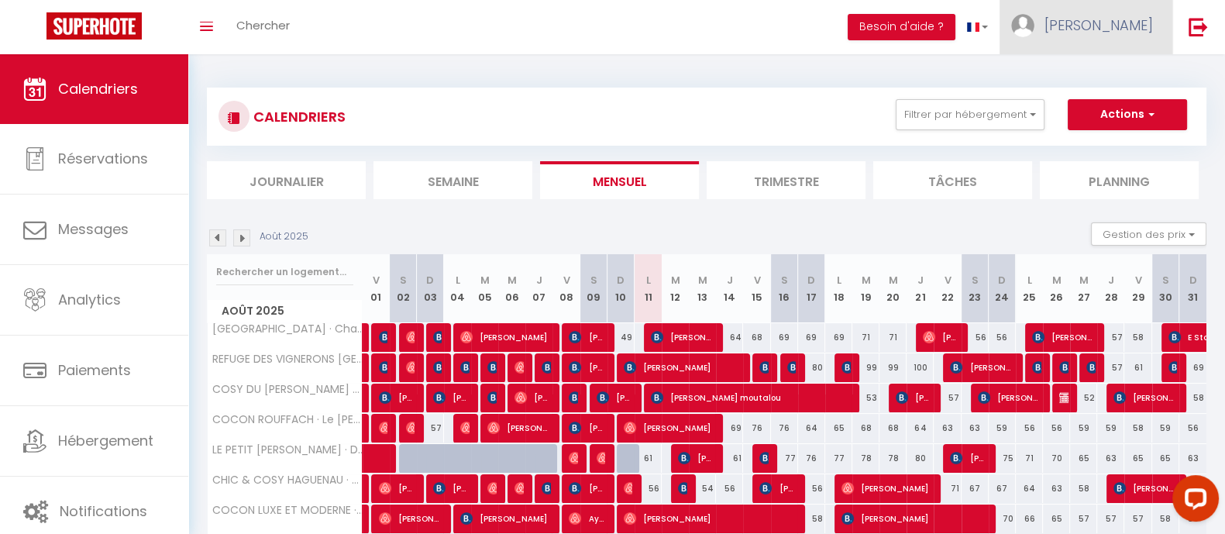
click at [1138, 23] on span "[PERSON_NAME]" at bounding box center [1099, 24] width 108 height 19
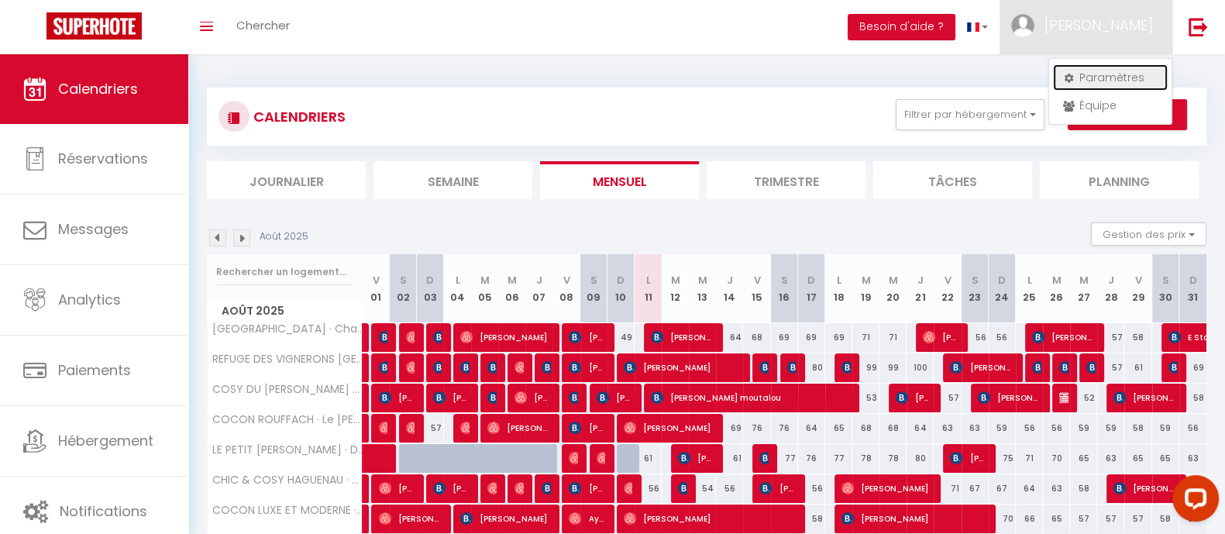
click at [1126, 69] on link "Paramètres" at bounding box center [1110, 77] width 115 height 26
select select "fr"
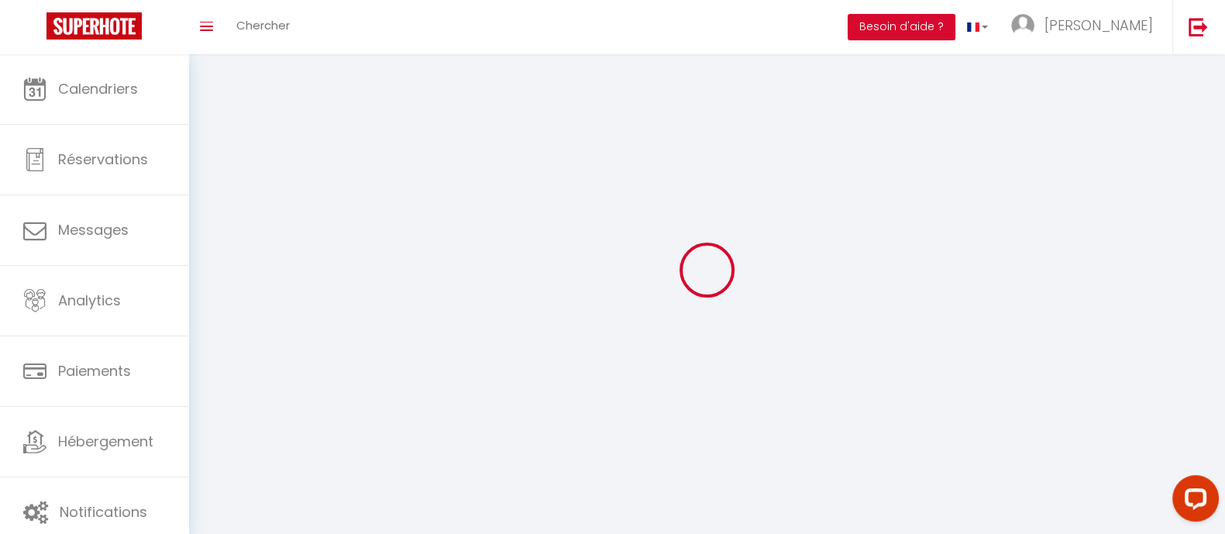
type input "[PERSON_NAME]"
type input "JUNG"
type input "0679305060"
type input "32 ALLÉE DE LA ROBERTSAU"
type input "67000"
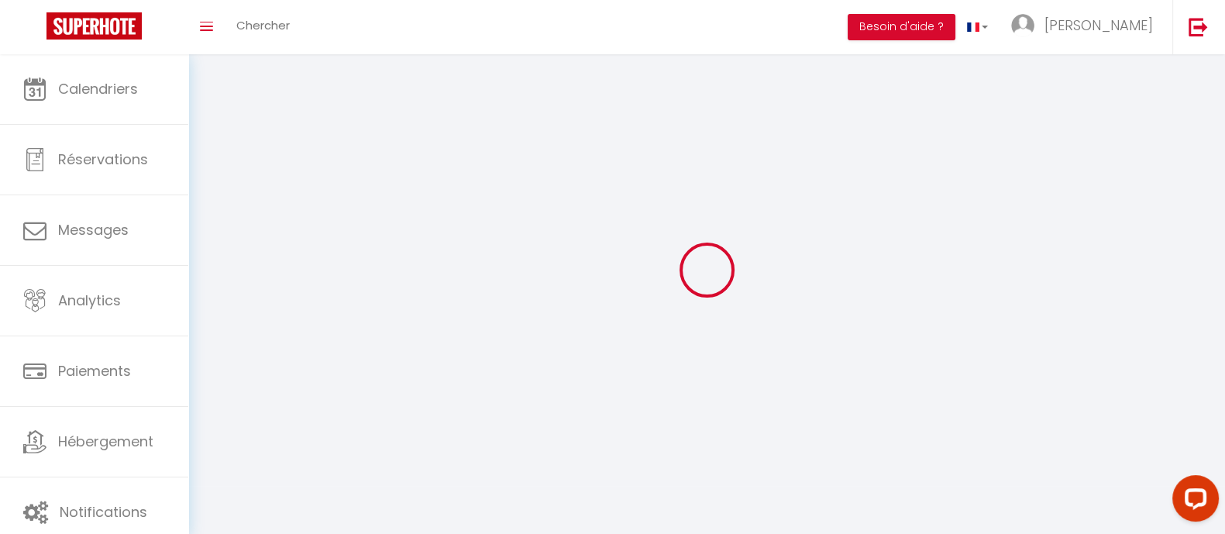
type input "[GEOGRAPHIC_DATA]"
type input "hLaNUqL2TahxB9jziineP7514"
type input "kqETlDakcfO3A3XJS1d6dTrg5"
type input "[URL][DOMAIN_NAME]"
select select "28"
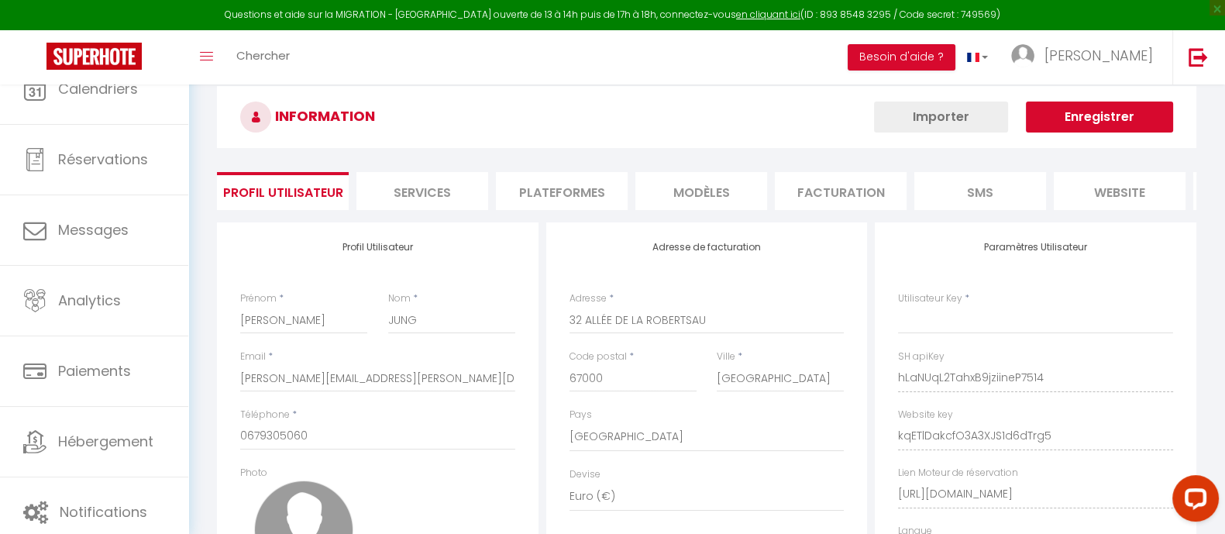
type input "hLaNUqL2TahxB9jziineP7514"
type input "kqETlDakcfO3A3XJS1d6dTrg5"
type input "[URL][DOMAIN_NAME]"
select select "fr"
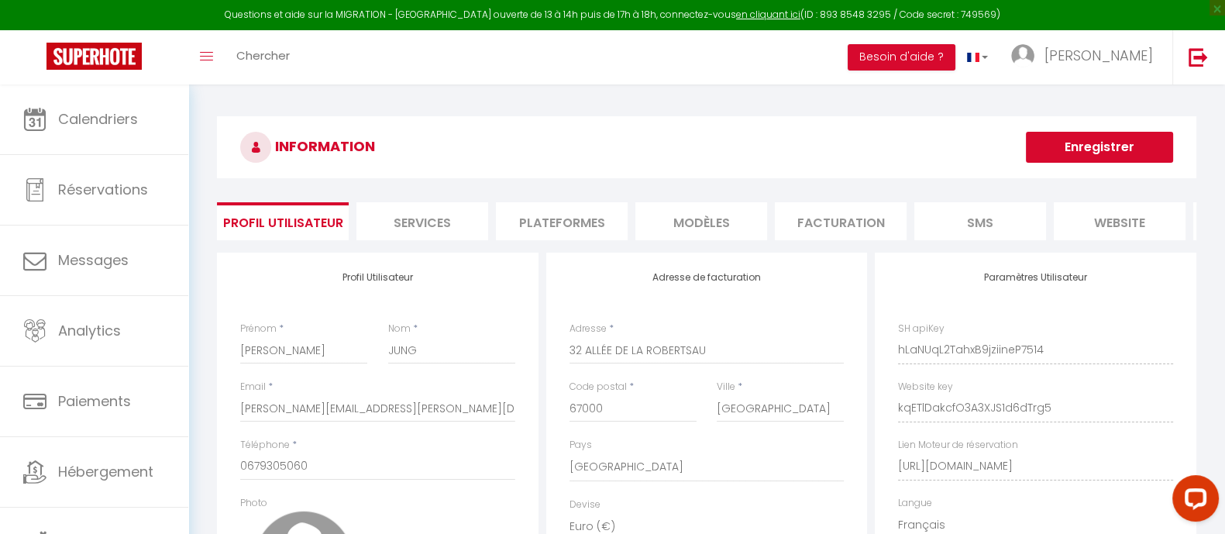
click at [577, 230] on li "Plateformes" at bounding box center [562, 221] width 132 height 38
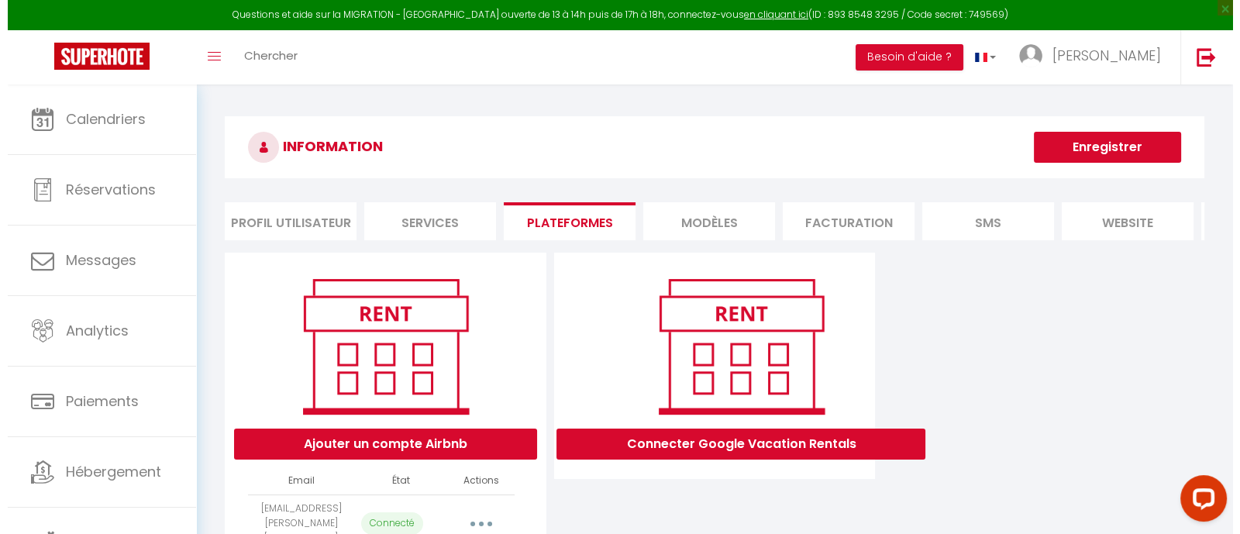
scroll to position [86, 0]
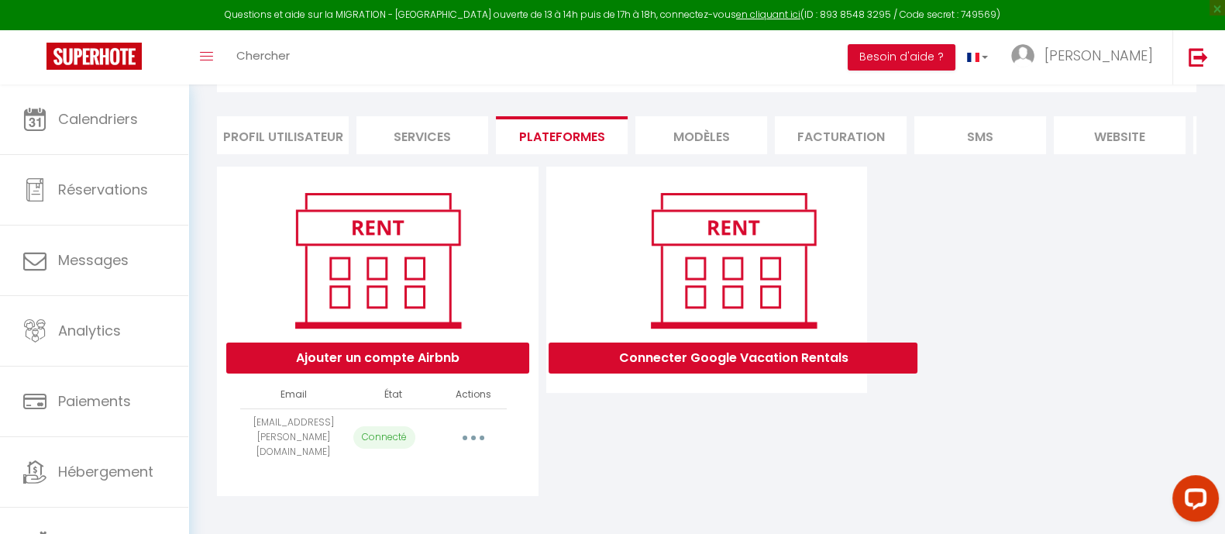
click at [473, 440] on icon "button" at bounding box center [473, 438] width 5 height 5
click at [633, 455] on div "Connecter Google Vacation Rentals" at bounding box center [706, 331] width 329 height 329
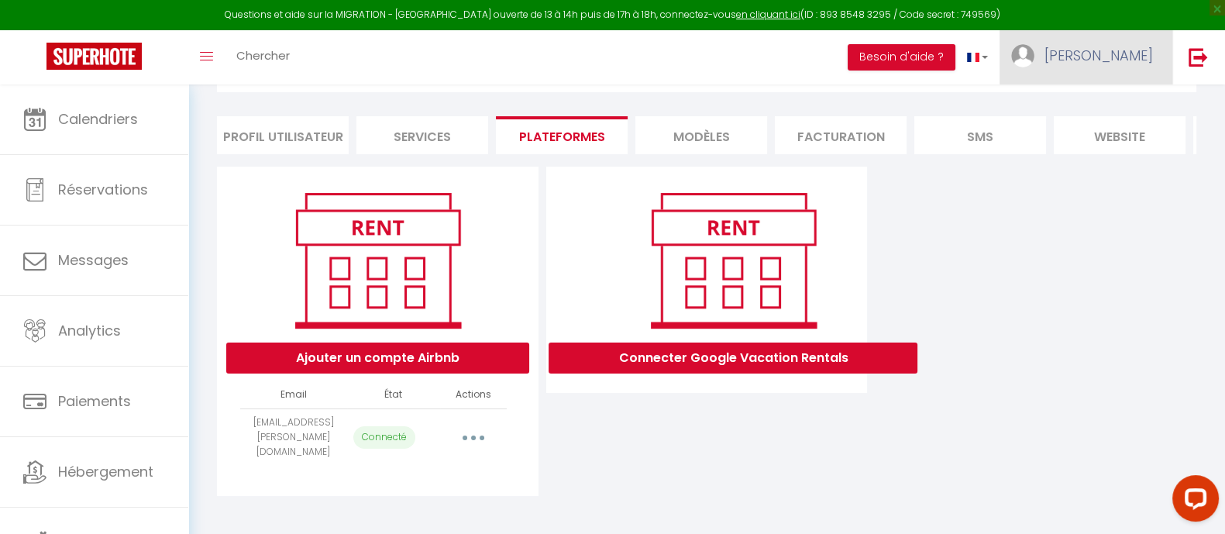
click at [1127, 63] on span "[PERSON_NAME]" at bounding box center [1099, 55] width 108 height 19
click at [570, 473] on div "Connecter Google Vacation Rentals" at bounding box center [706, 331] width 329 height 329
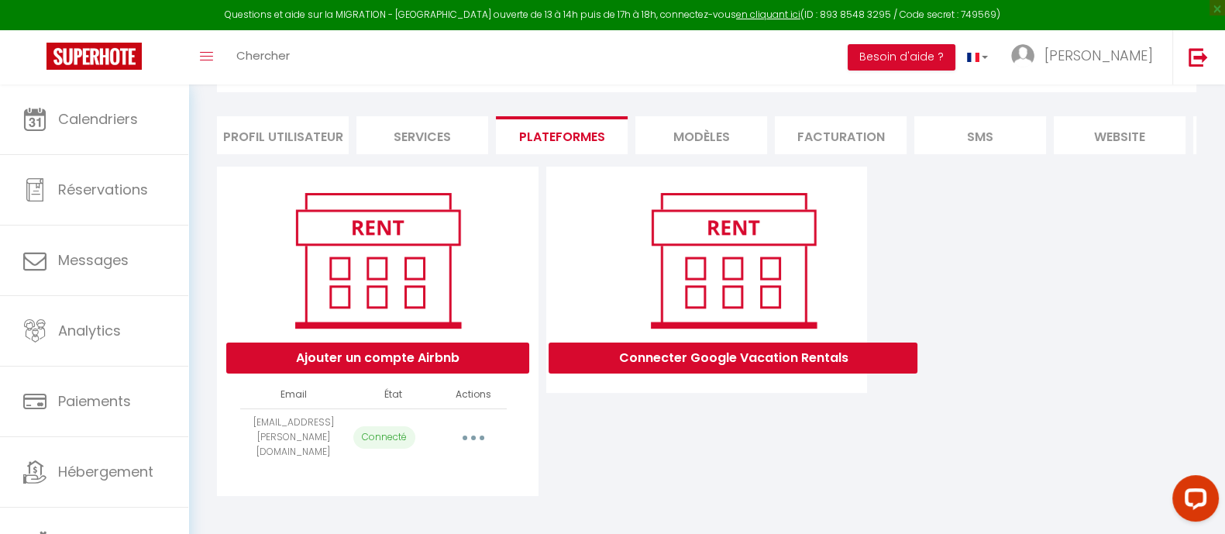
click at [483, 444] on button "button" at bounding box center [473, 437] width 43 height 25
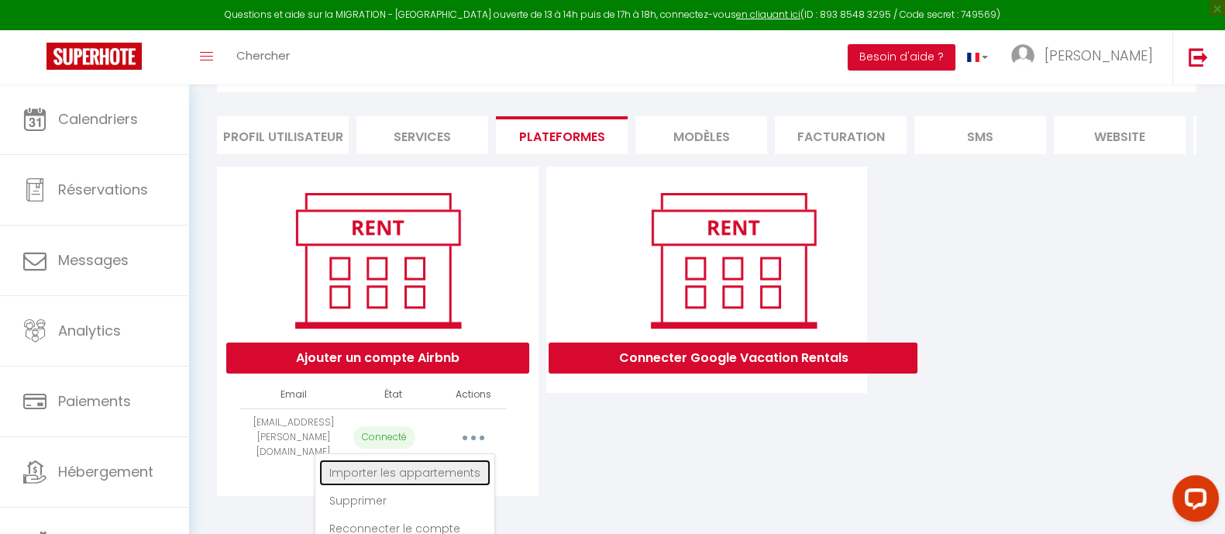
click at [449, 477] on link "Importer les appartements" at bounding box center [404, 473] width 171 height 26
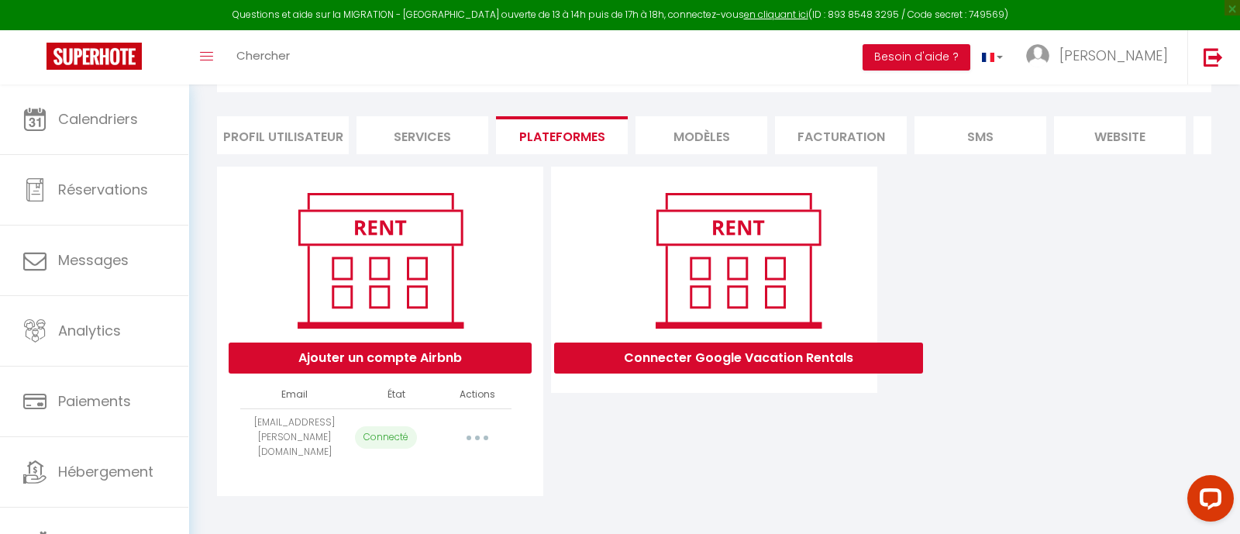
select select "64995"
select select
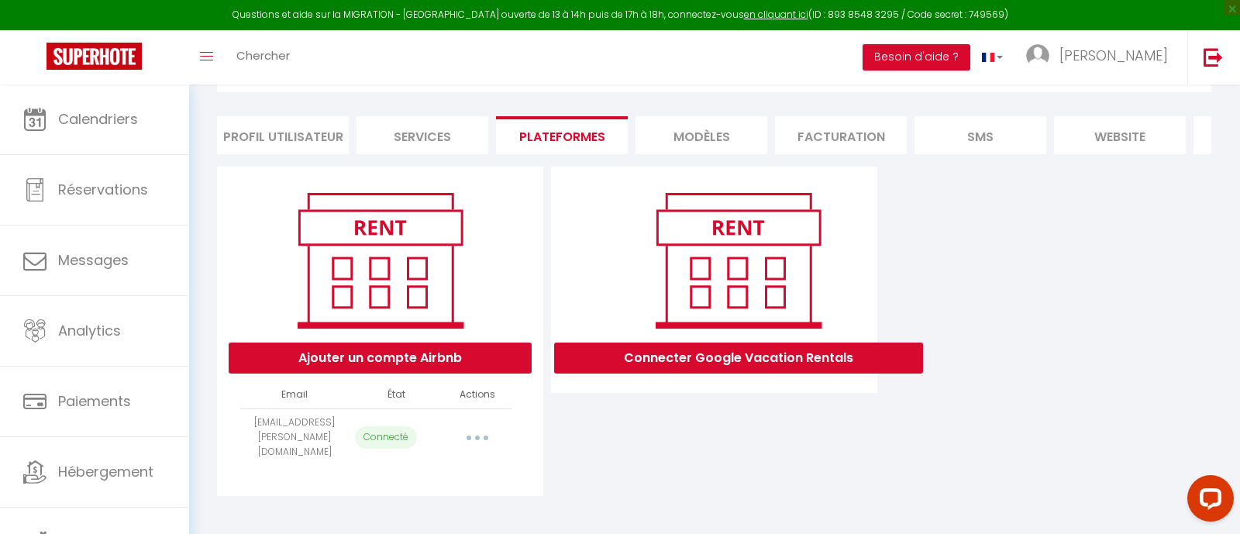
select select
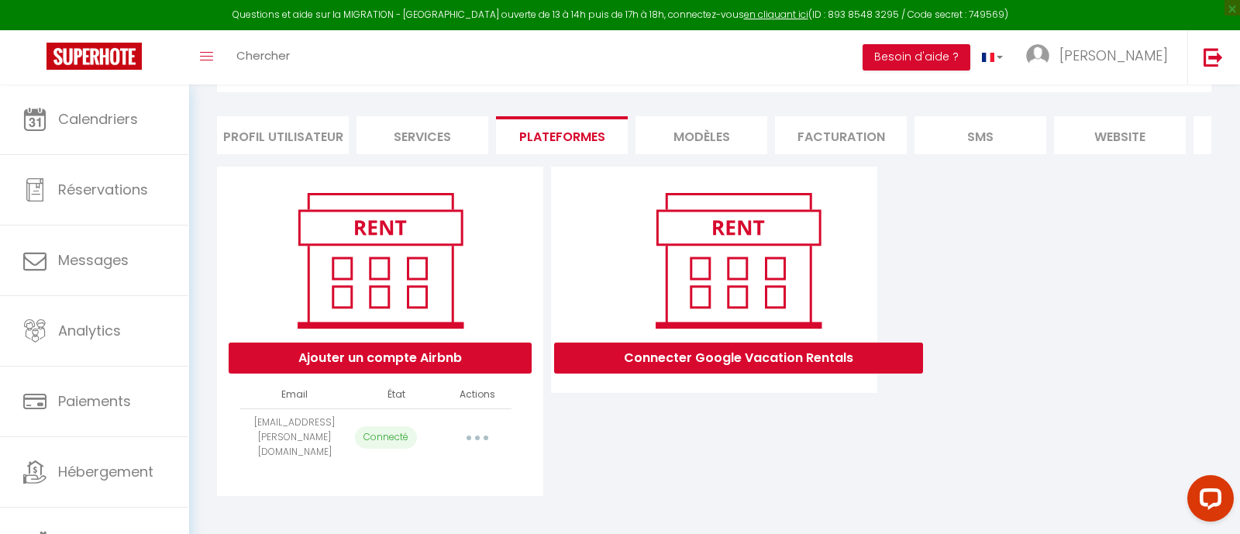
select select
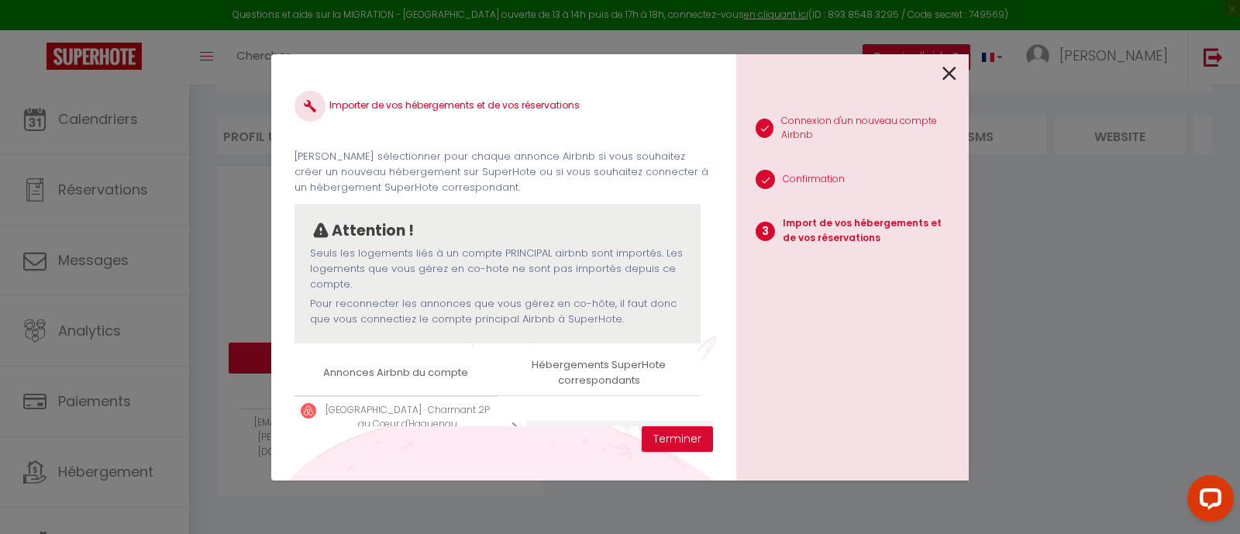
click at [1091, 219] on div "Importer de vos hébergements et de vos réservations [PERSON_NAME] sélectionner …" at bounding box center [620, 267] width 1240 height 534
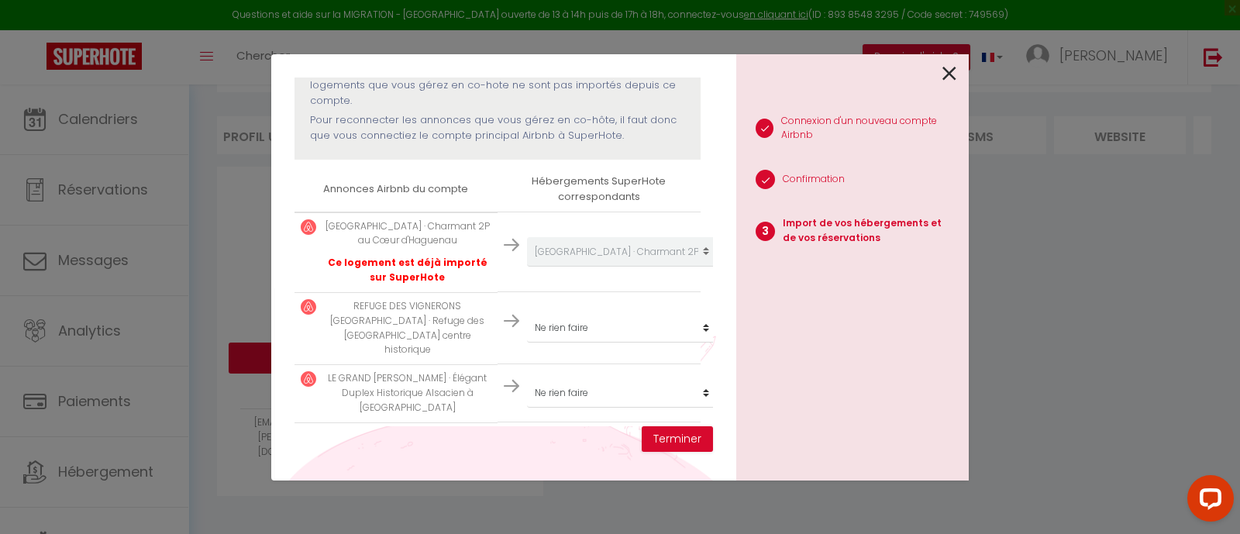
scroll to position [237, 0]
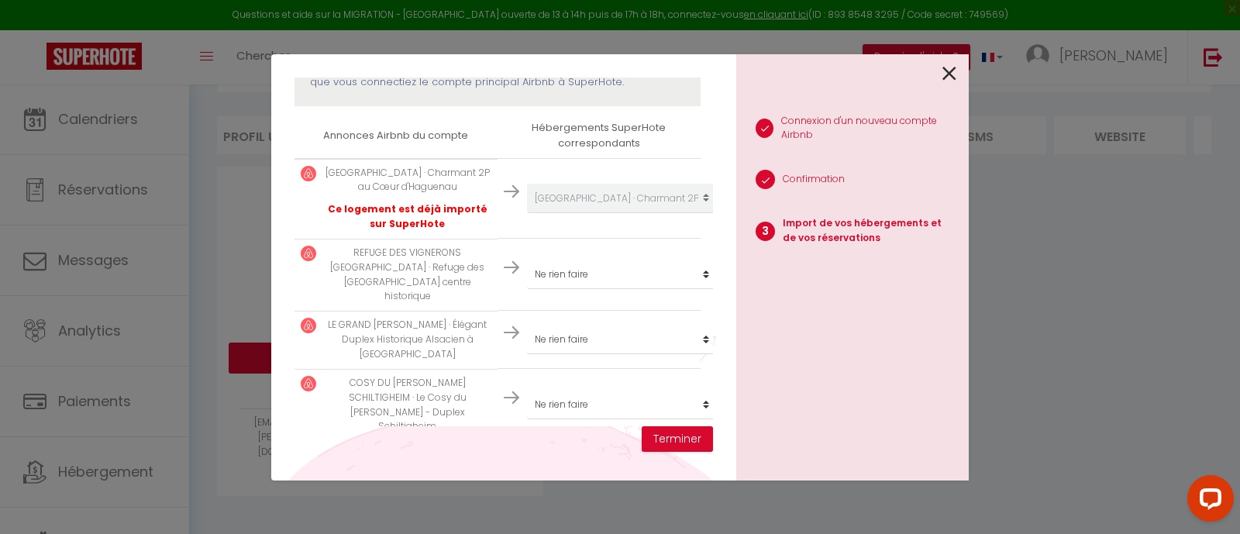
drag, startPoint x: 948, startPoint y: 71, endPoint x: 919, endPoint y: 98, distance: 38.9
click at [948, 73] on icon at bounding box center [949, 73] width 14 height 23
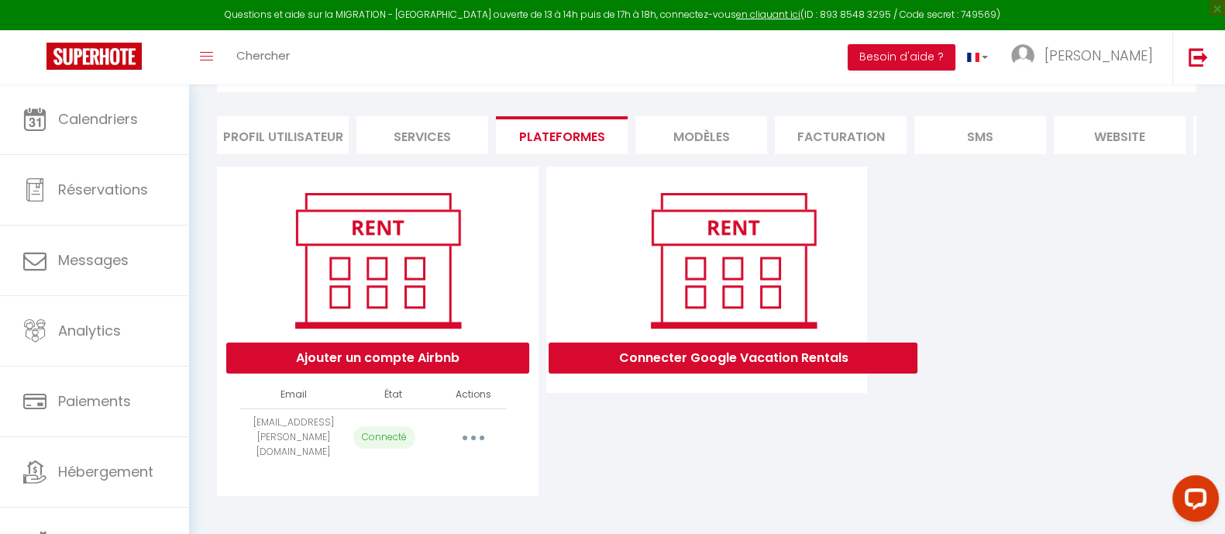
click at [468, 440] on button "button" at bounding box center [473, 437] width 43 height 25
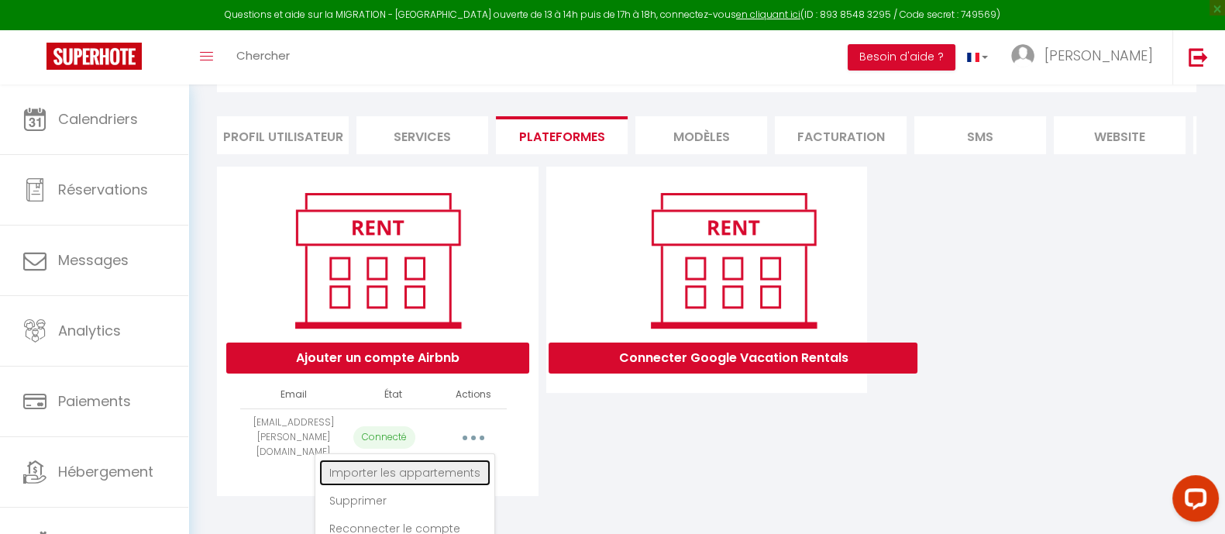
click at [462, 481] on link "Importer les appartements" at bounding box center [404, 473] width 171 height 26
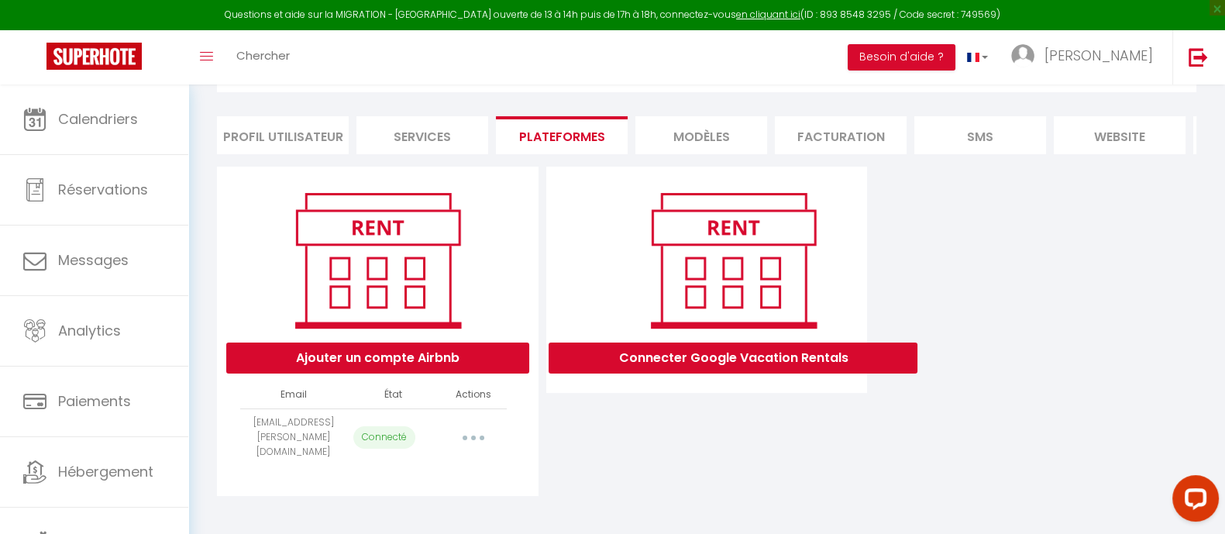
select select "64995"
select select
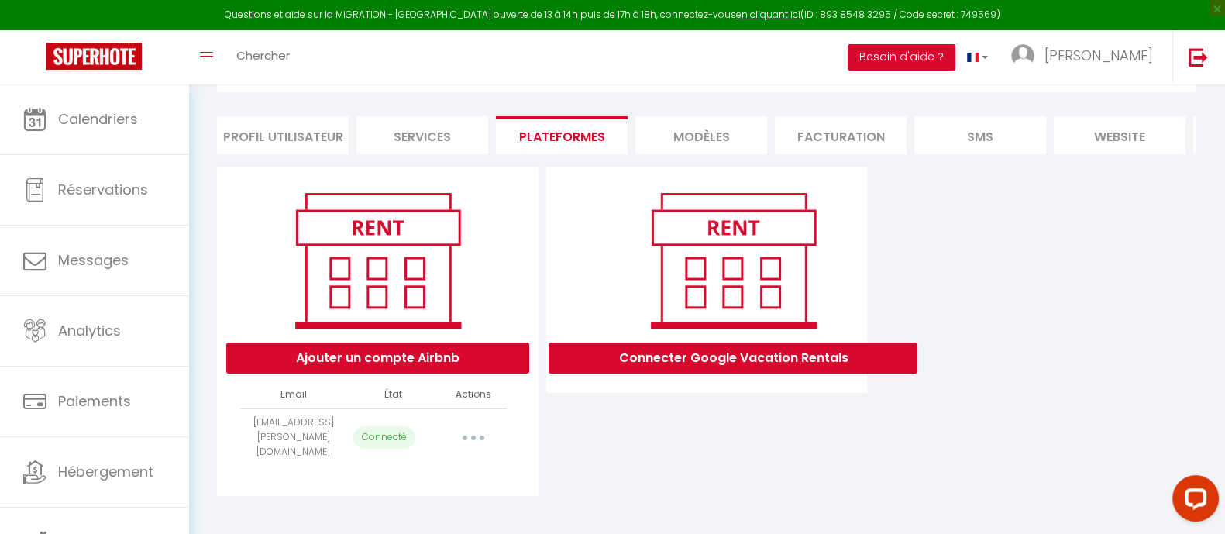
select select
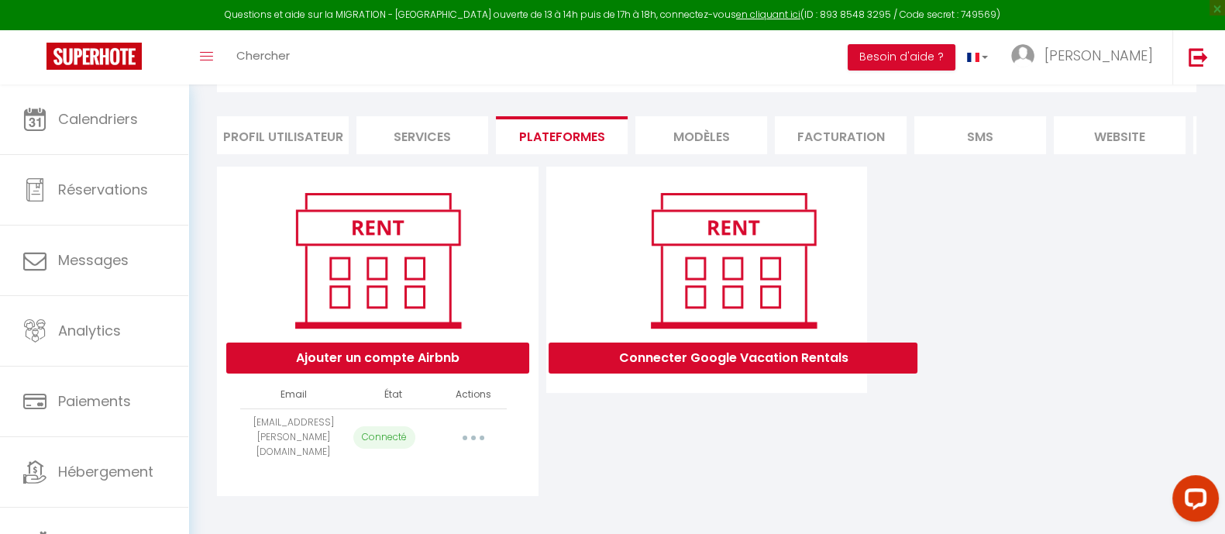
select select
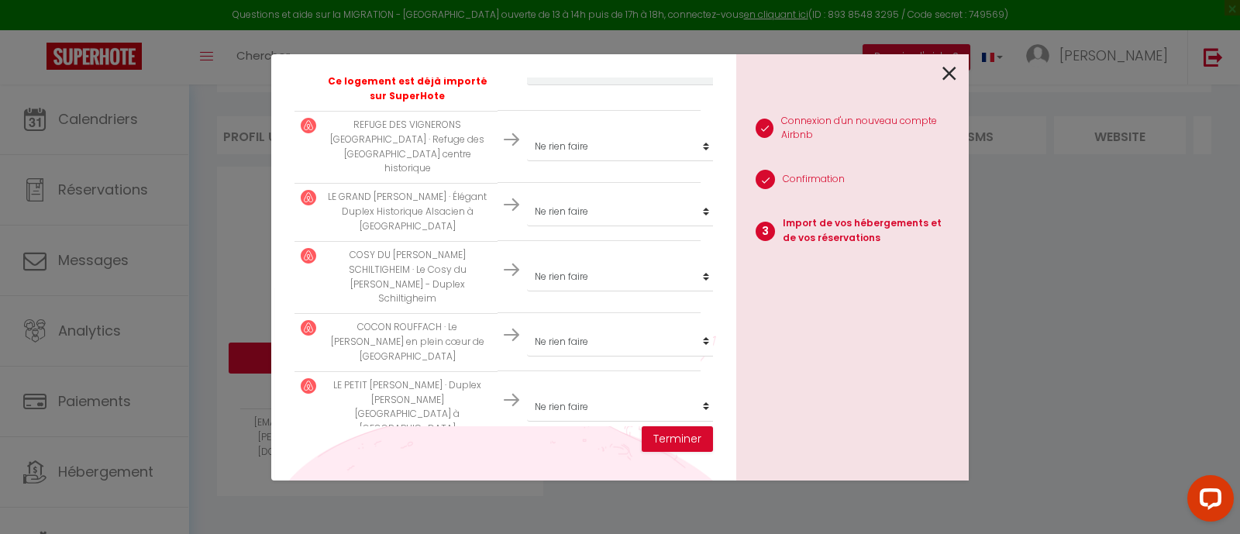
scroll to position [367, 0]
drag, startPoint x: 904, startPoint y: 286, endPoint x: 756, endPoint y: 281, distance: 148.1
click at [904, 285] on div "1 Connexion d'un nouveau compte Airbnb 2 Confirmation 3 Import de vos hébergeme…" at bounding box center [852, 267] width 232 height 426
click at [556, 83] on select "Créer un nouveau hébergement Ne rien faire STUDIO [GEOGRAPHIC_DATA] · Le Nid Do…" at bounding box center [622, 67] width 191 height 29
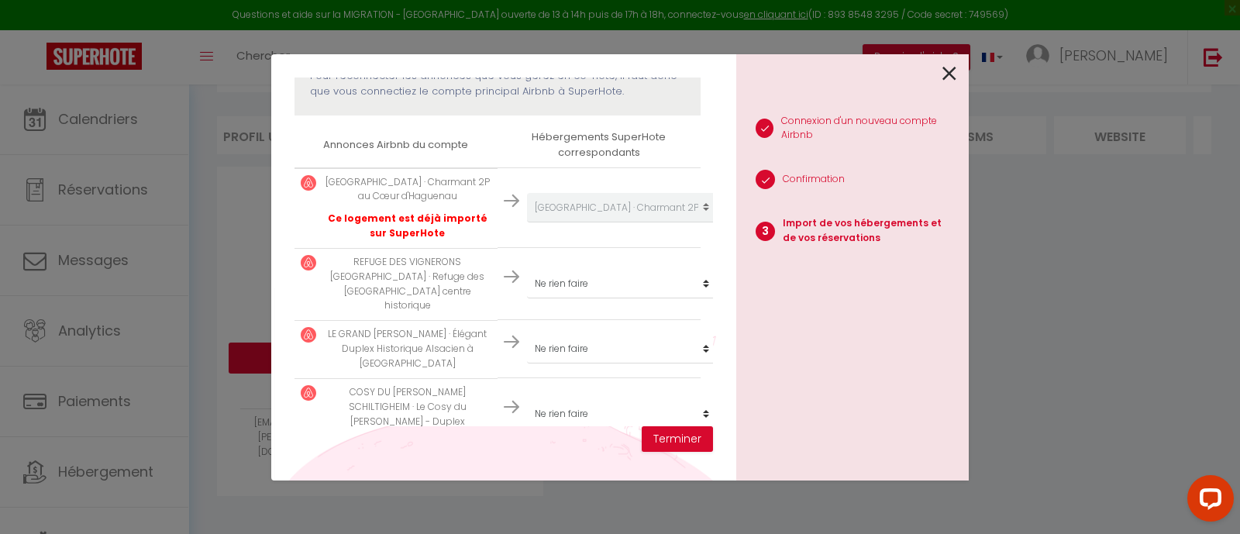
scroll to position [230, 0]
click at [580, 220] on select "Créer un nouveau hébergement Ne rien faire STUDIO [GEOGRAPHIC_DATA] · Le Nid Do…" at bounding box center [622, 205] width 191 height 29
click at [446, 267] on p "REFUGE DES VIGNERONS [PERSON_NAME] · Refuge des Vignerons - [GEOGRAPHIC_DATA] c…" at bounding box center [407, 282] width 167 height 58
click at [544, 220] on select "Créer un nouveau hébergement Ne rien faire STUDIO [GEOGRAPHIC_DATA] · Le Nid Do…" at bounding box center [622, 205] width 191 height 29
click at [359, 281] on p "REFUGE DES VIGNERONS [PERSON_NAME] · Refuge des Vignerons - [GEOGRAPHIC_DATA] c…" at bounding box center [407, 282] width 167 height 58
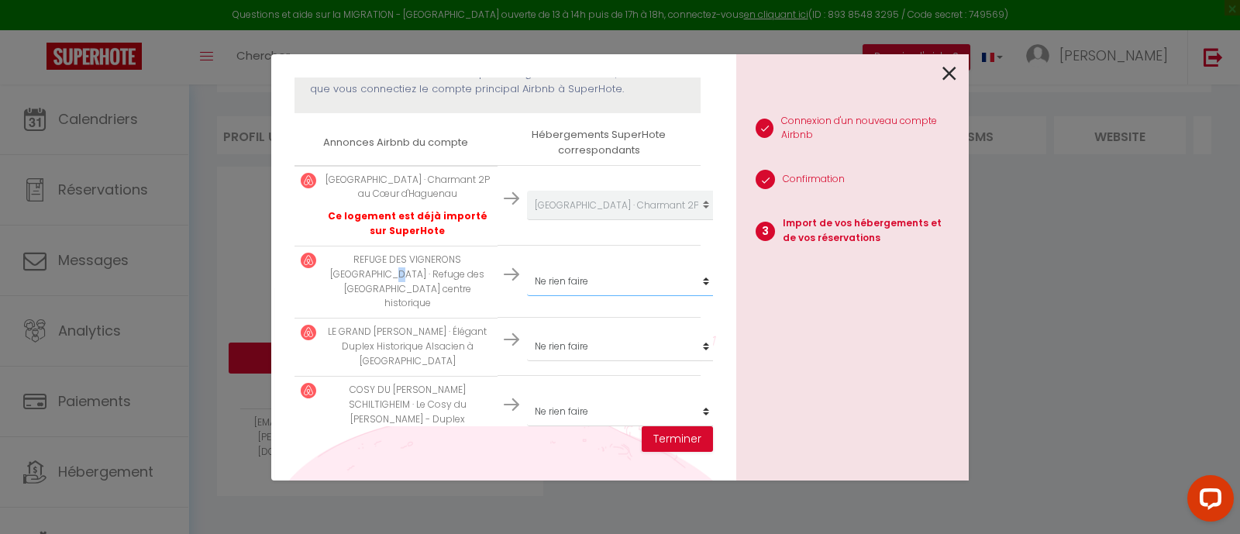
click at [601, 220] on select "Créer un nouveau hébergement Ne rien faire STUDIO [GEOGRAPHIC_DATA] · Le Nid Do…" at bounding box center [622, 205] width 191 height 29
select select "64996"
click at [527, 220] on select "Créer un nouveau hébergement Ne rien faire STUDIO [GEOGRAPHIC_DATA] · Le Nid Do…" at bounding box center [622, 205] width 191 height 29
click at [657, 435] on button "Terminer" at bounding box center [677, 439] width 71 height 26
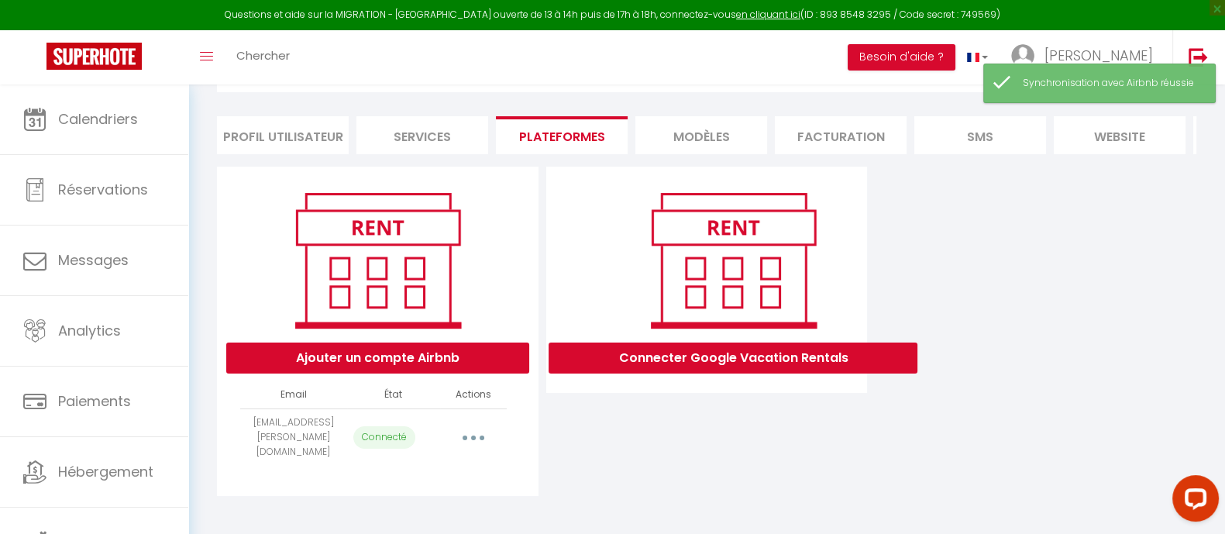
click at [482, 445] on button "button" at bounding box center [473, 437] width 43 height 25
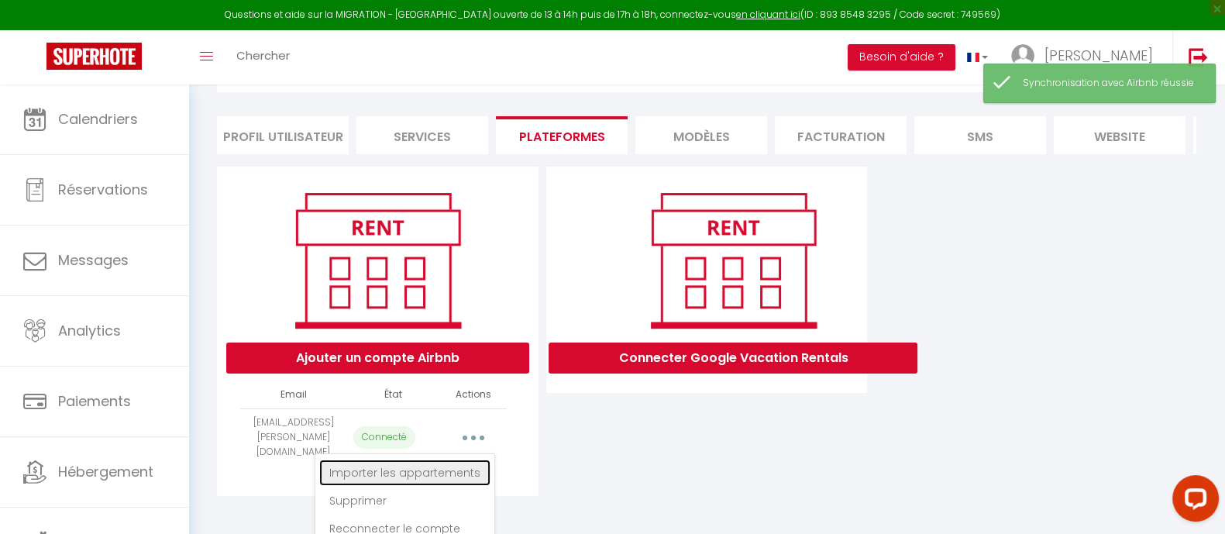
click at [460, 479] on link "Importer les appartements" at bounding box center [404, 473] width 171 height 26
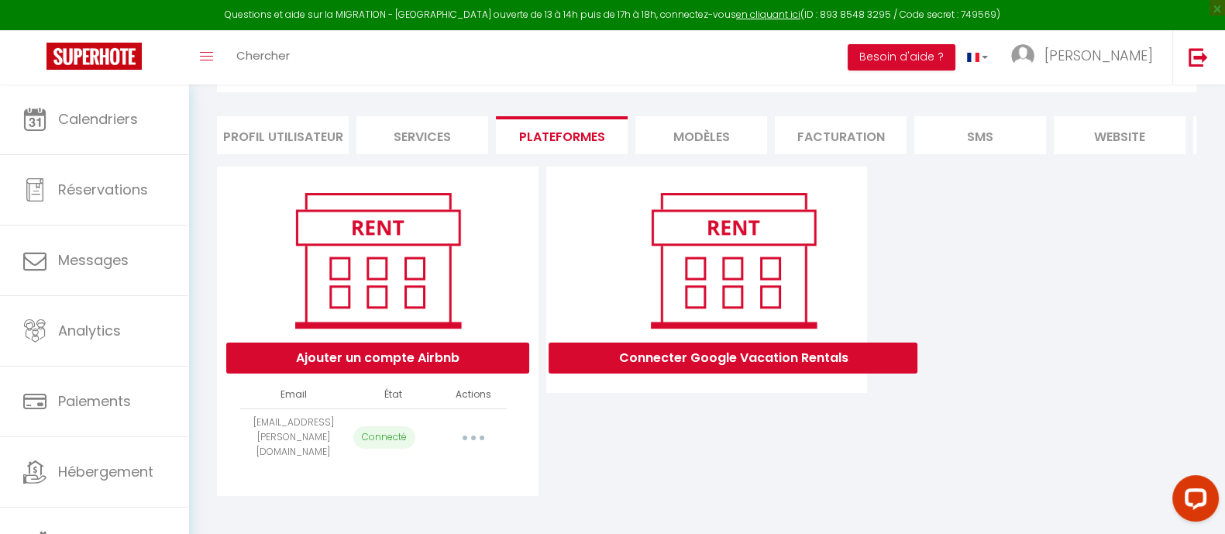
select select "64995"
select select "64996"
select select
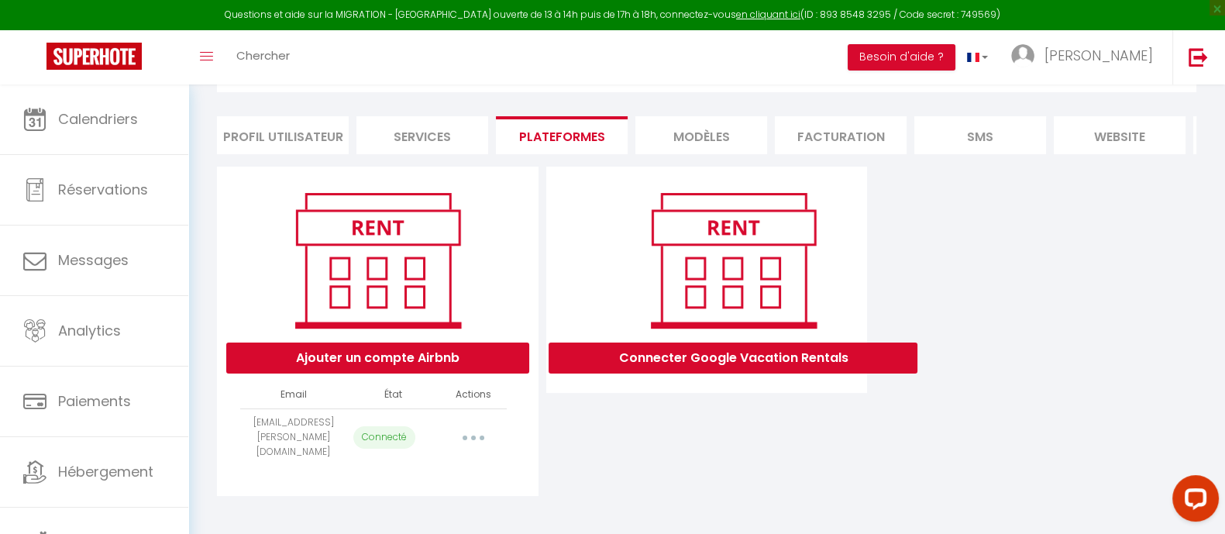
select select
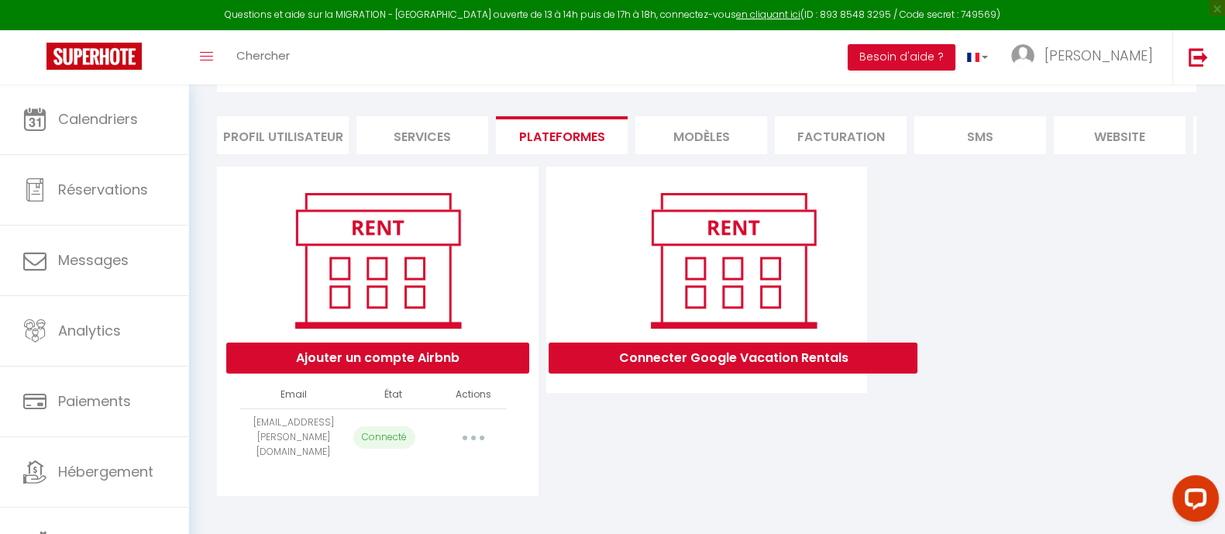
select select
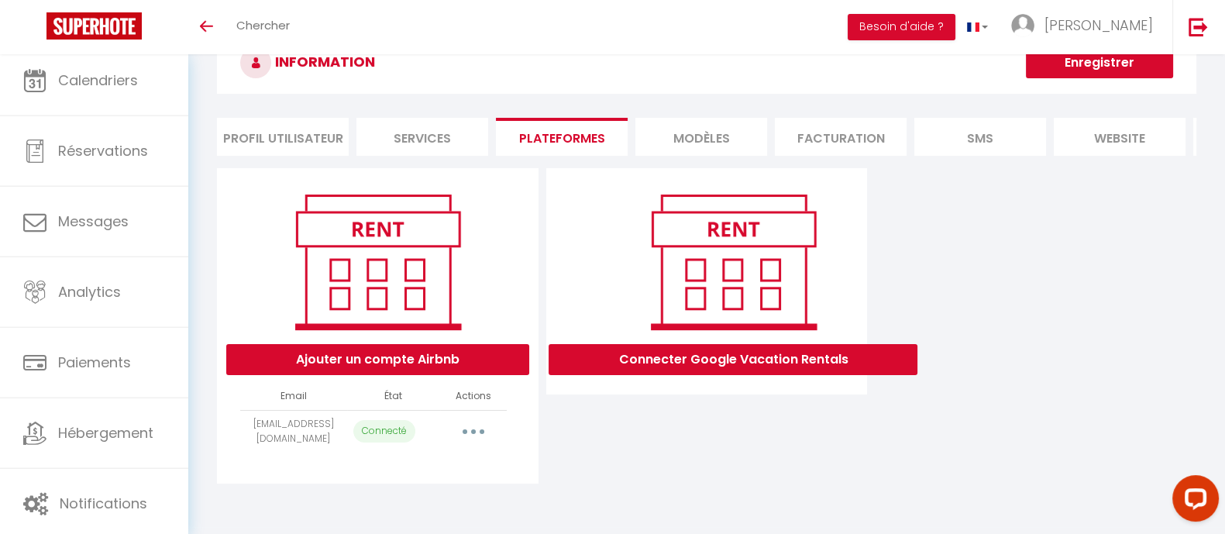
click at [466, 439] on button "button" at bounding box center [473, 431] width 43 height 25
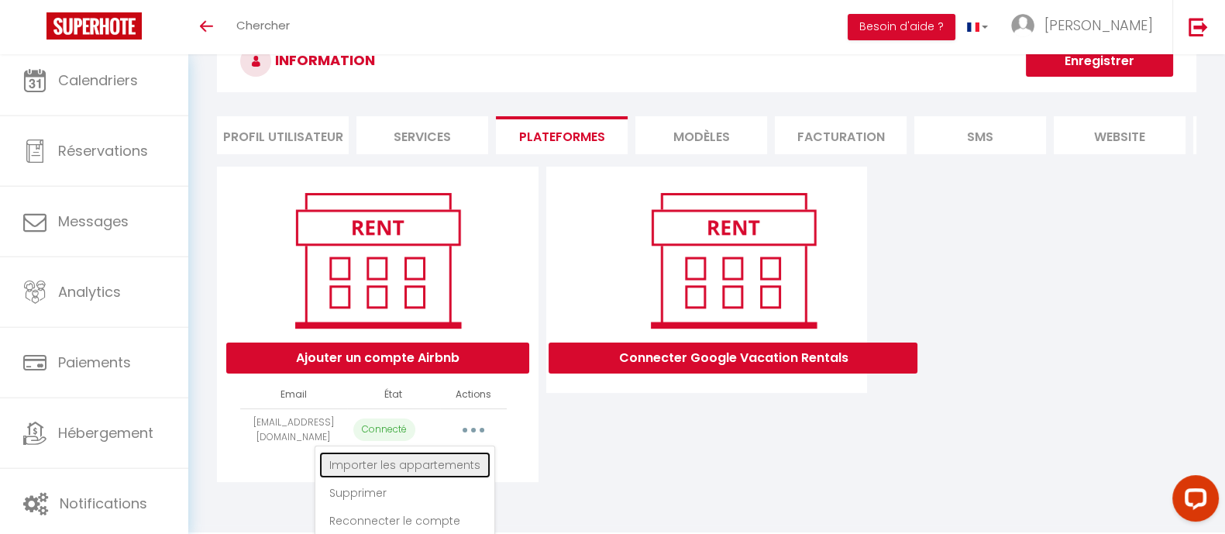
click at [427, 475] on link "Importer les appartements" at bounding box center [404, 465] width 171 height 26
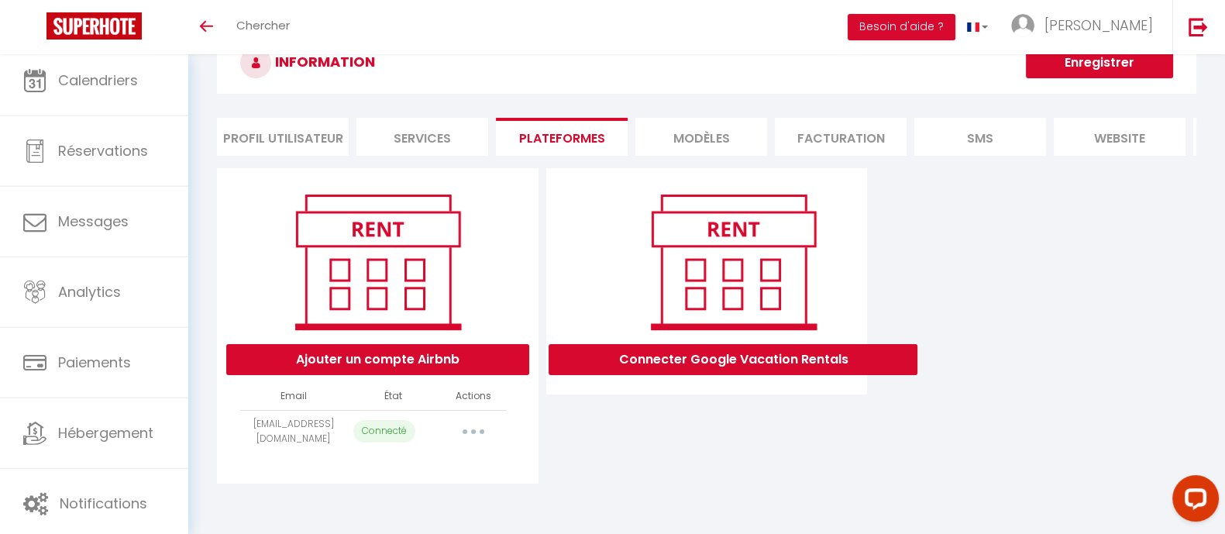
select select "64995"
select select "64996"
select select
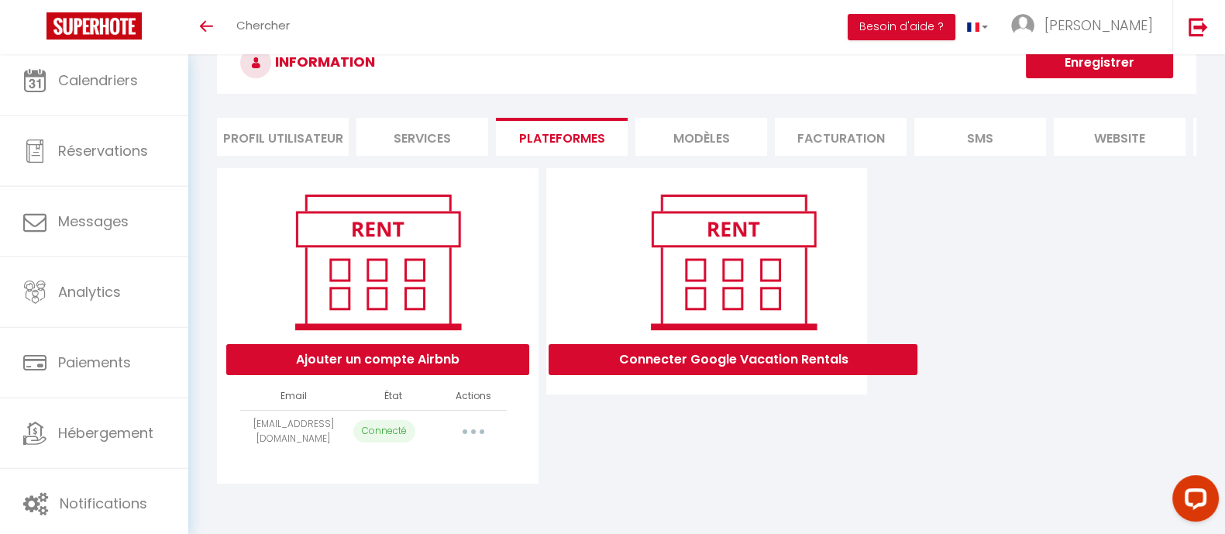
select select
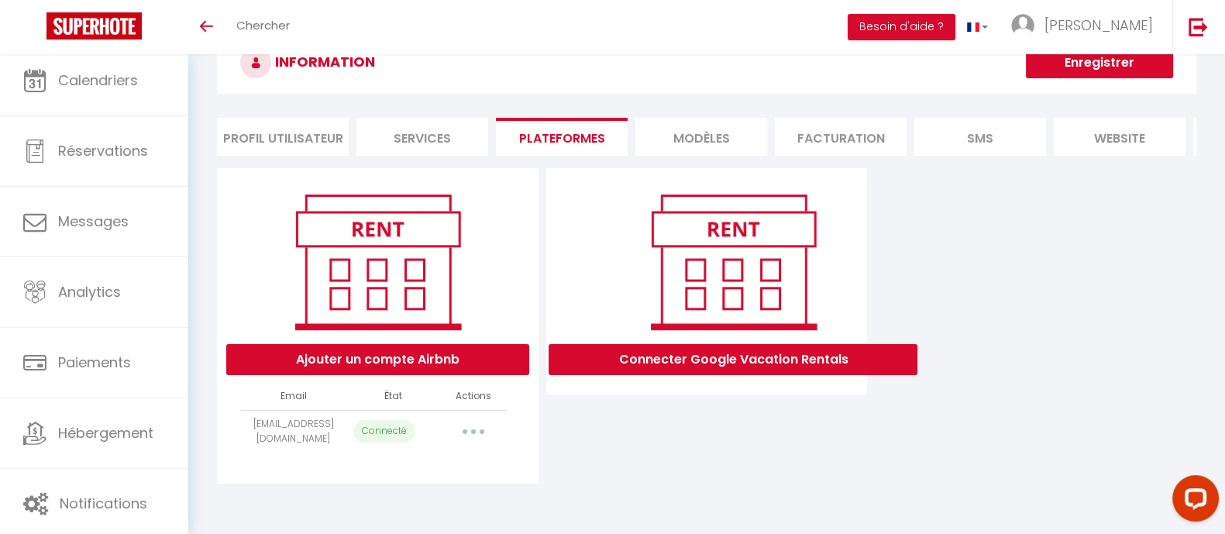
select select
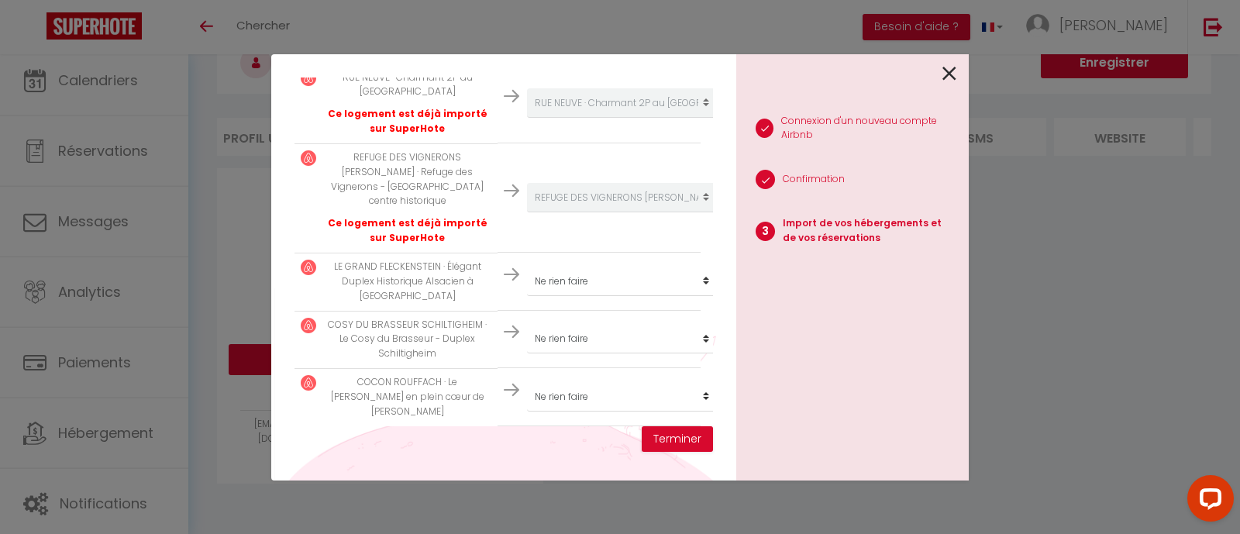
scroll to position [360, 0]
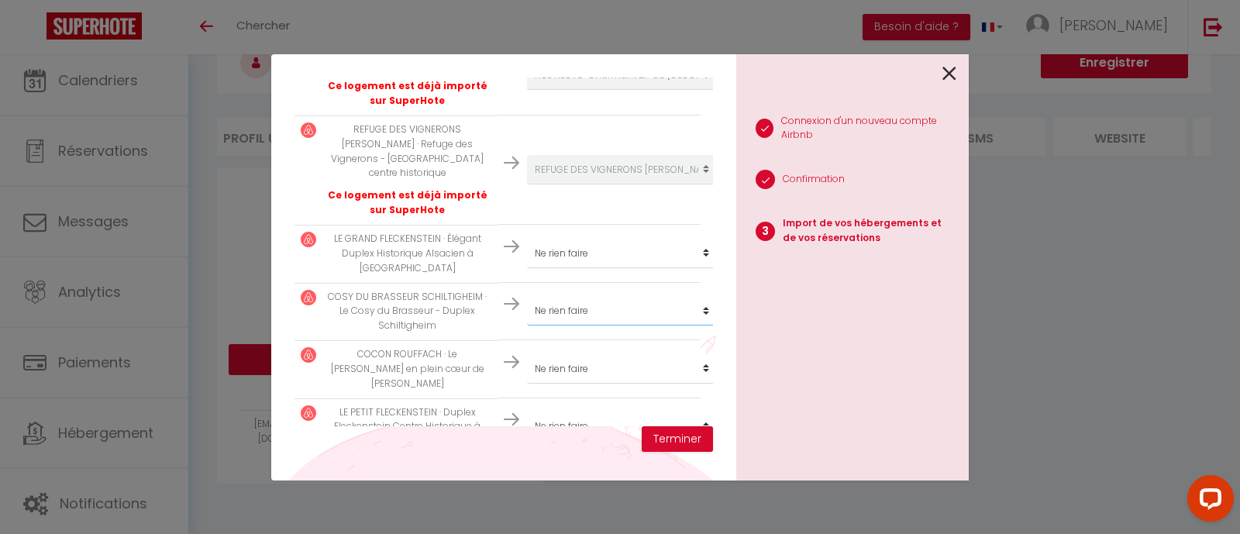
click at [577, 90] on select "Créer un nouveau hébergement Ne rien faire STUDIO [GEOGRAPHIC_DATA] · Le Nid Do…" at bounding box center [622, 74] width 191 height 29
select select "64998"
click at [527, 90] on select "Créer un nouveau hébergement Ne rien faire STUDIO [GEOGRAPHIC_DATA] · Le Nid Do…" at bounding box center [622, 74] width 191 height 29
click at [683, 449] on button "Terminer" at bounding box center [677, 439] width 71 height 26
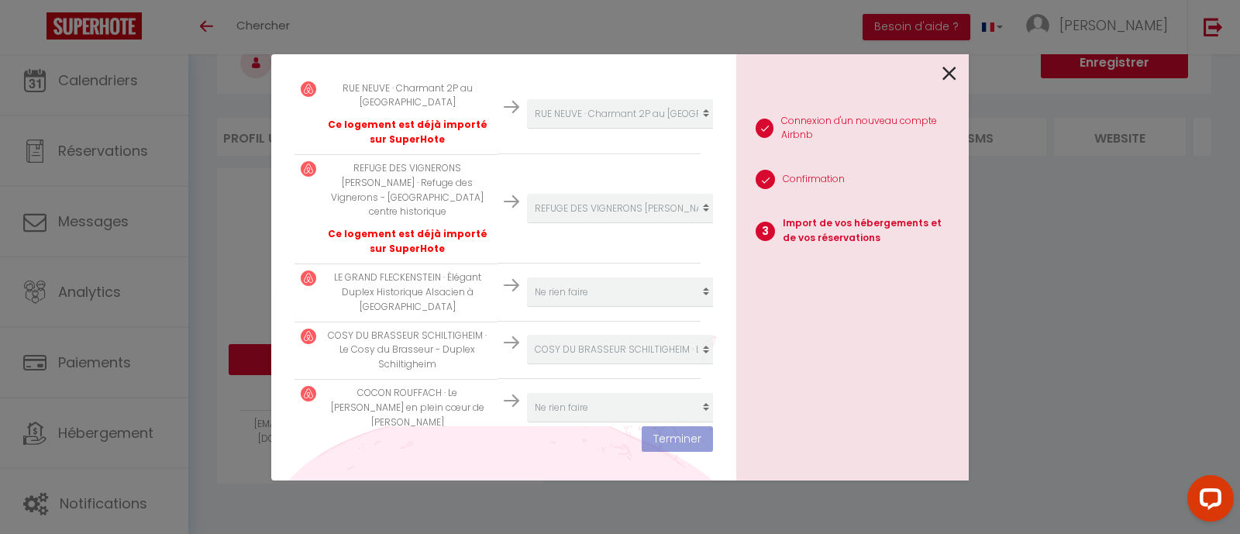
scroll to position [399, 0]
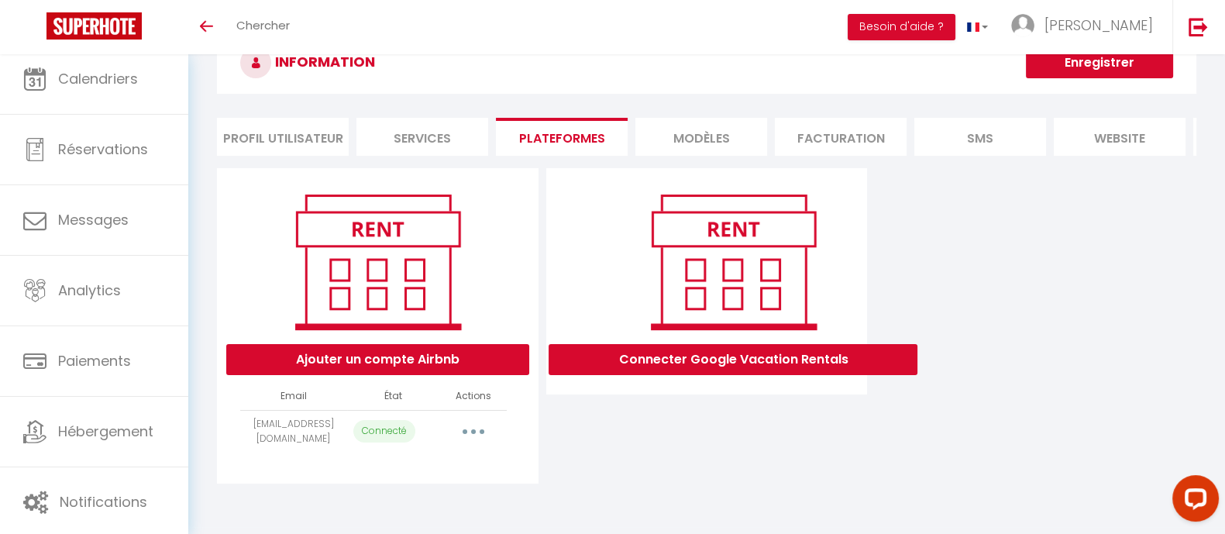
click at [463, 444] on button "button" at bounding box center [473, 431] width 43 height 25
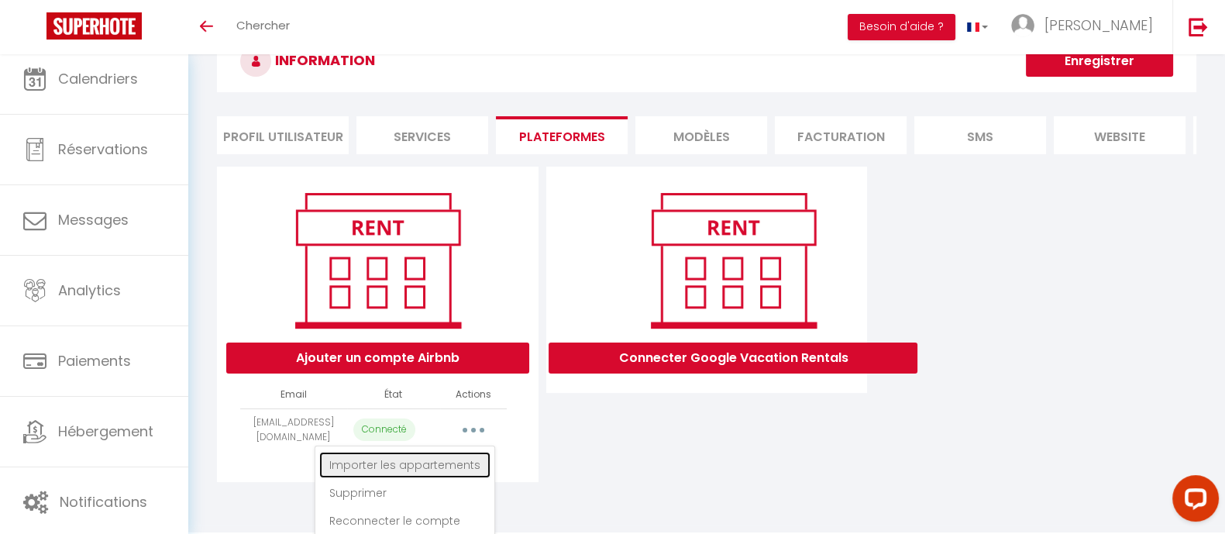
click at [443, 478] on link "Importer les appartements" at bounding box center [404, 465] width 171 height 26
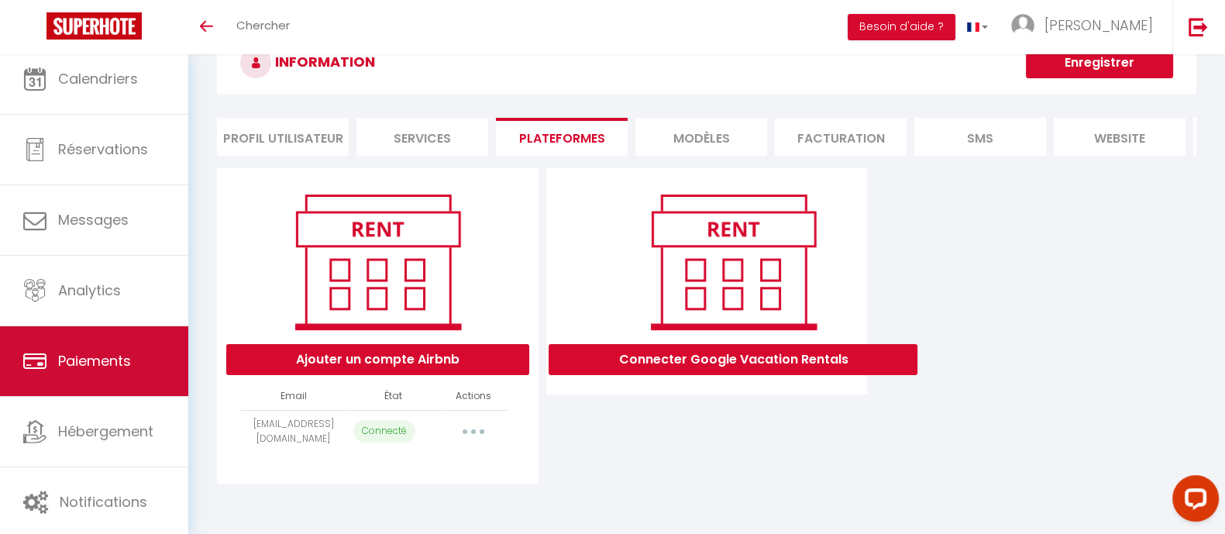
select select "64995"
select select "64996"
select select
select select "64998"
select select
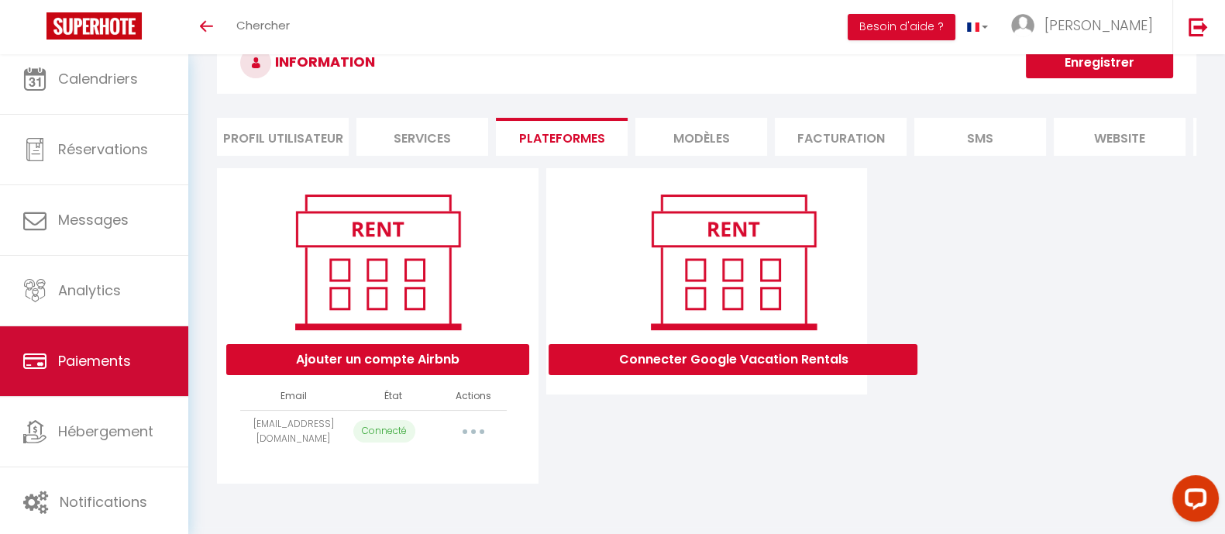
select select
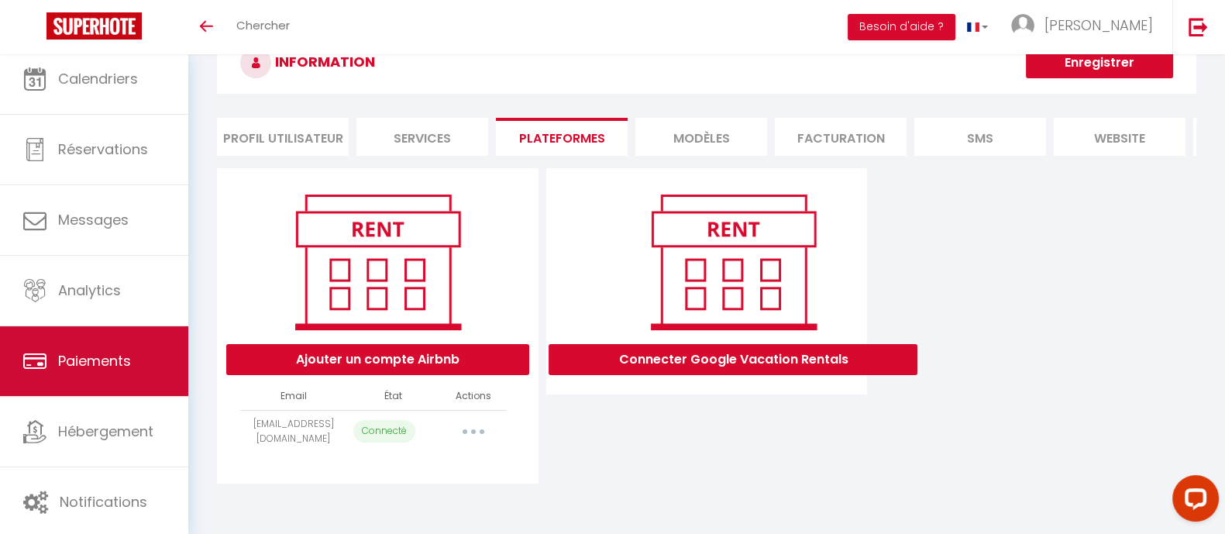
select select
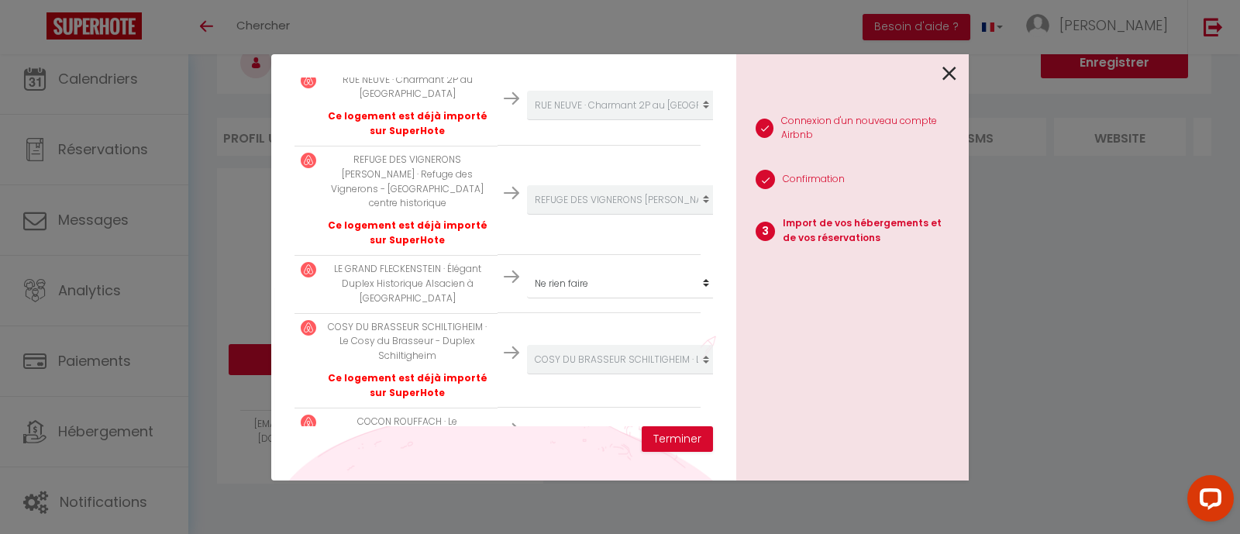
scroll to position [332, 0]
click at [797, 425] on div "1 Connexion d'un nouveau compte Airbnb 2 Confirmation 3 Import de vos hébergeme…" at bounding box center [852, 267] width 232 height 426
click at [583, 118] on select "Créer un nouveau hébergement Ne rien faire STUDIO [GEOGRAPHIC_DATA] · Le Nid Do…" at bounding box center [622, 102] width 191 height 29
click at [821, 342] on div "1 Connexion d'un nouveau compte Airbnb 2 Confirmation 3 Import de vos hébergeme…" at bounding box center [852, 267] width 232 height 426
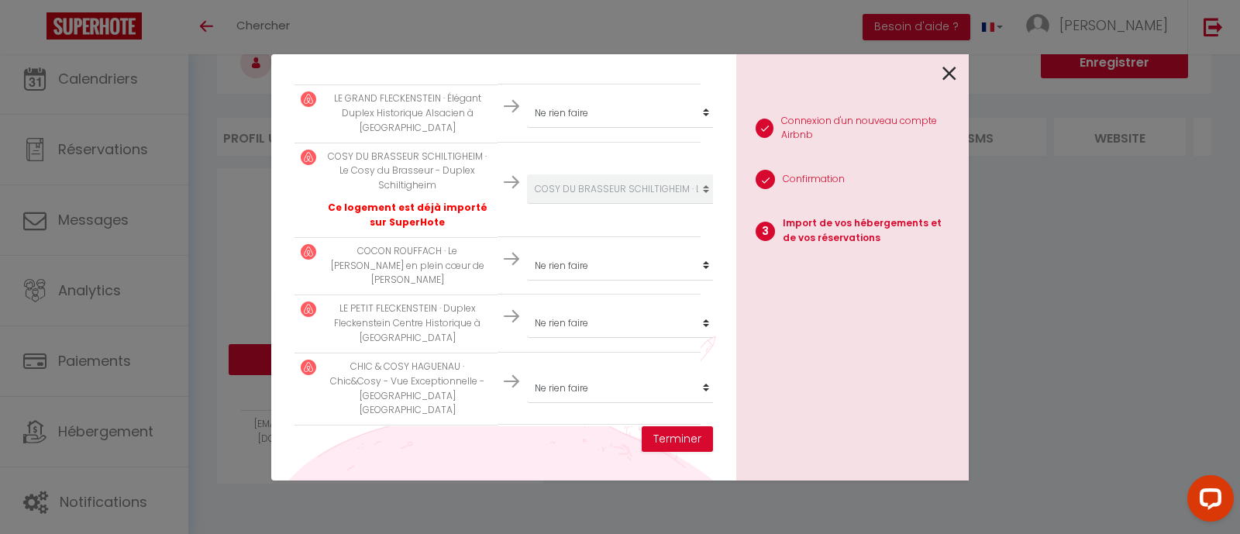
scroll to position [867, 0]
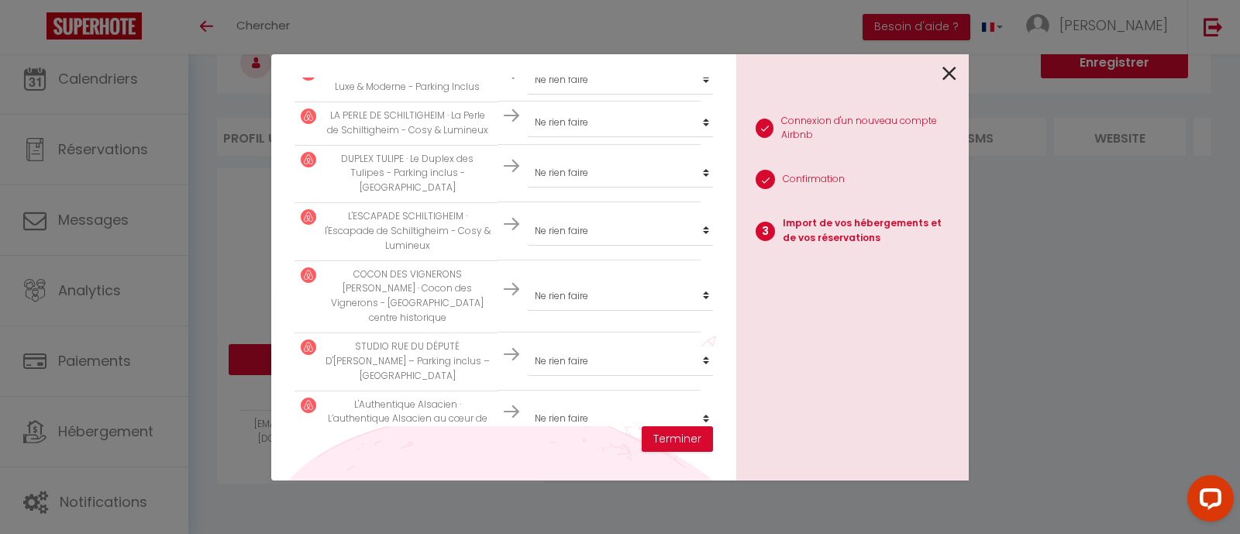
select select "73657"
select select "72203"
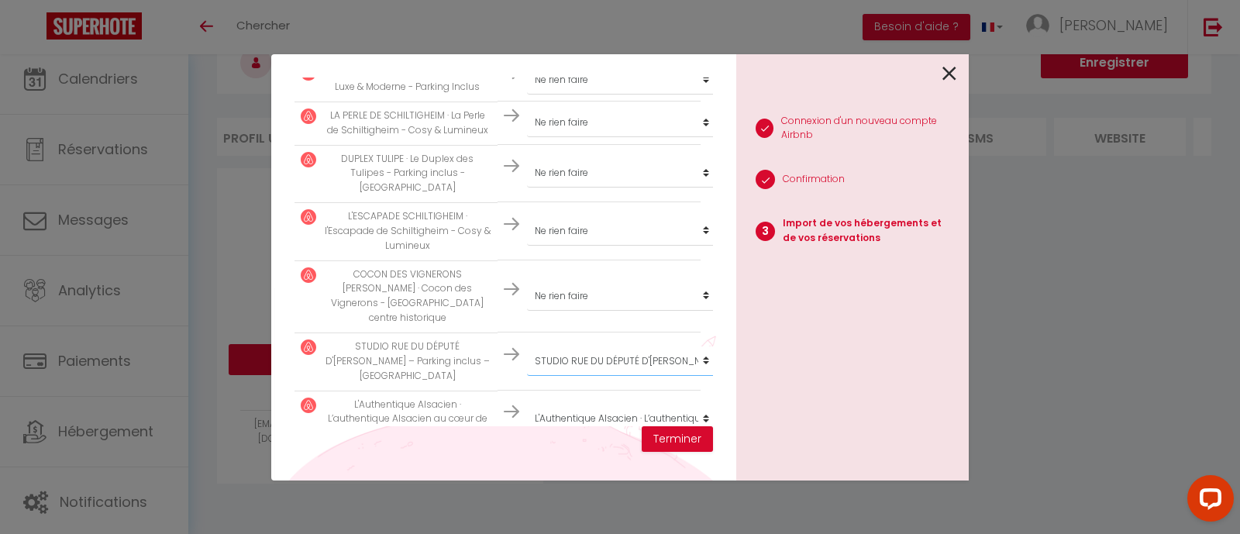
select select "71293"
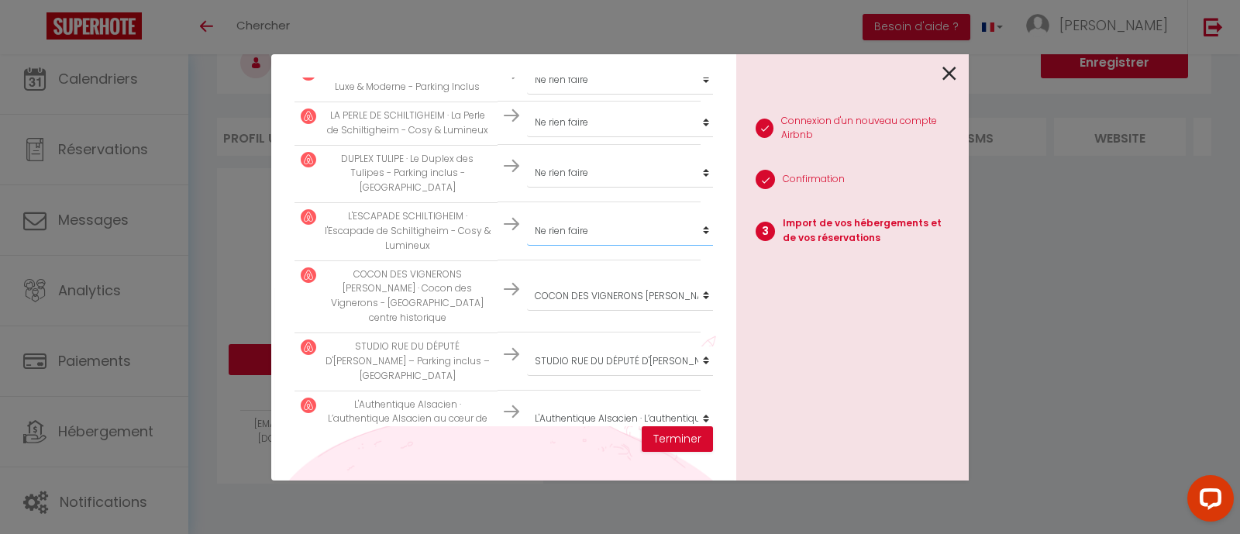
select select "68390"
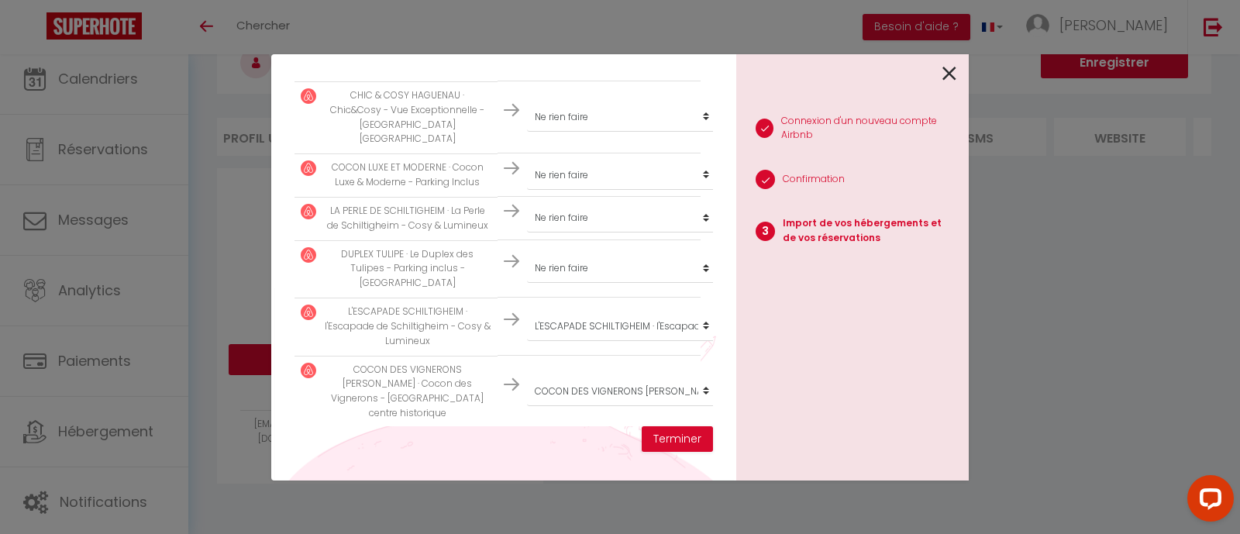
scroll to position [769, 0]
select select "67838"
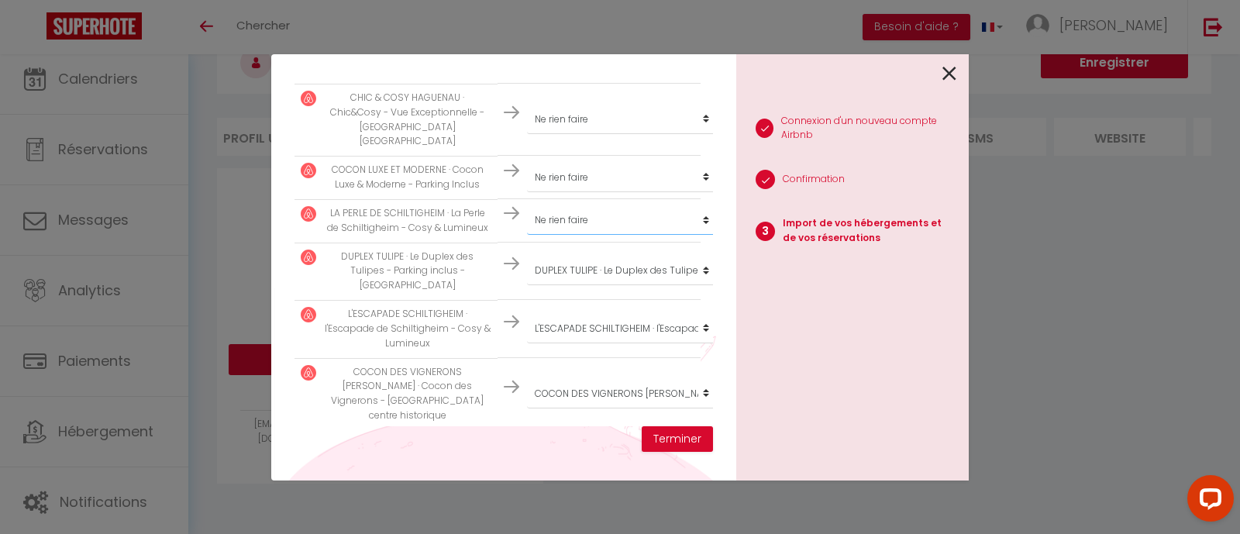
select select "67658"
select select "65147"
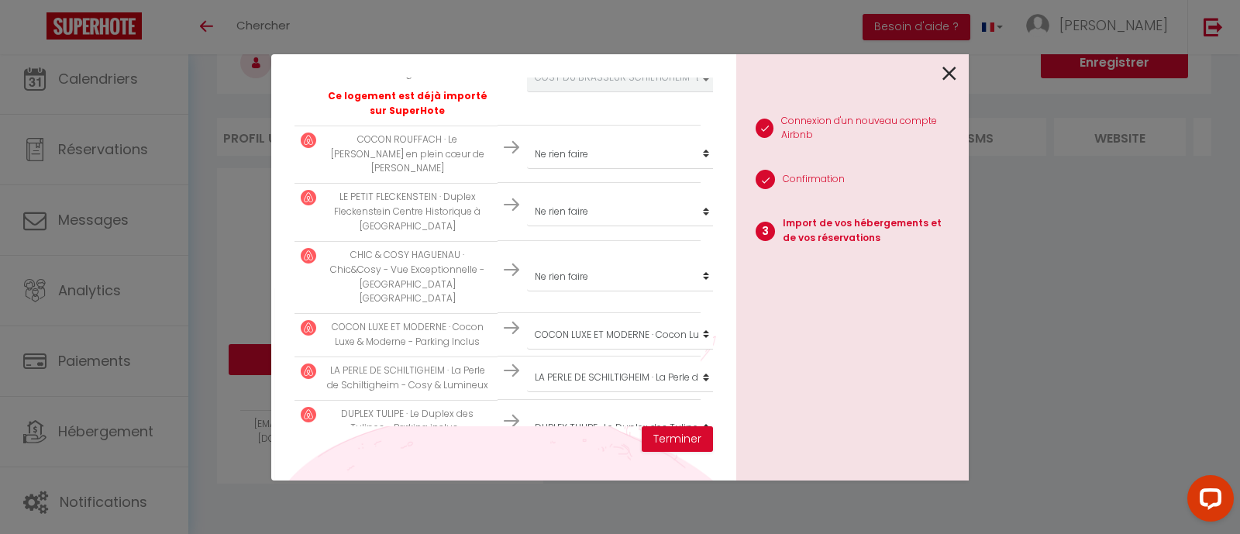
scroll to position [587, 0]
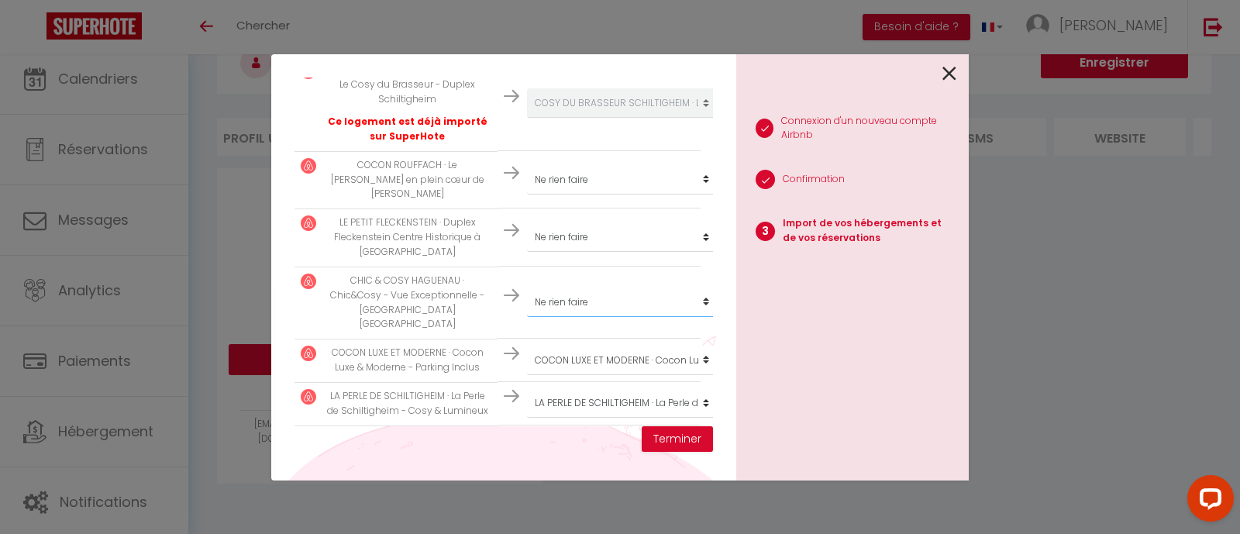
select select "65001"
select select "65000"
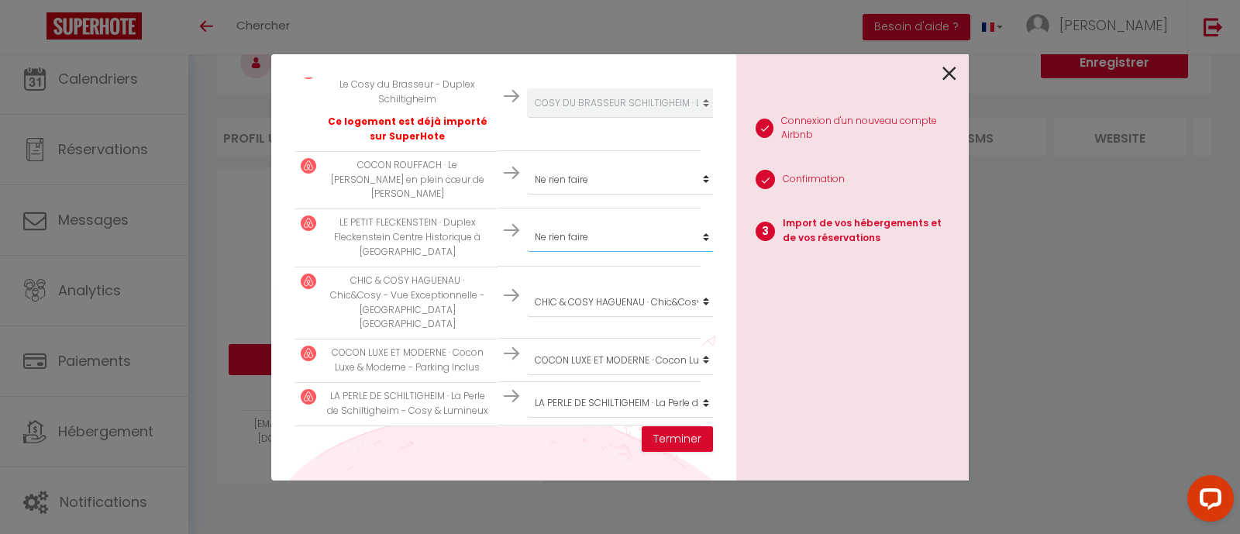
click at [544, 150] on td "Créer un nouveau hébergement Ne rien faire STUDIO [GEOGRAPHIC_DATA] · Le Nid Do…" at bounding box center [598, 179] width 203 height 58
select select "64999"
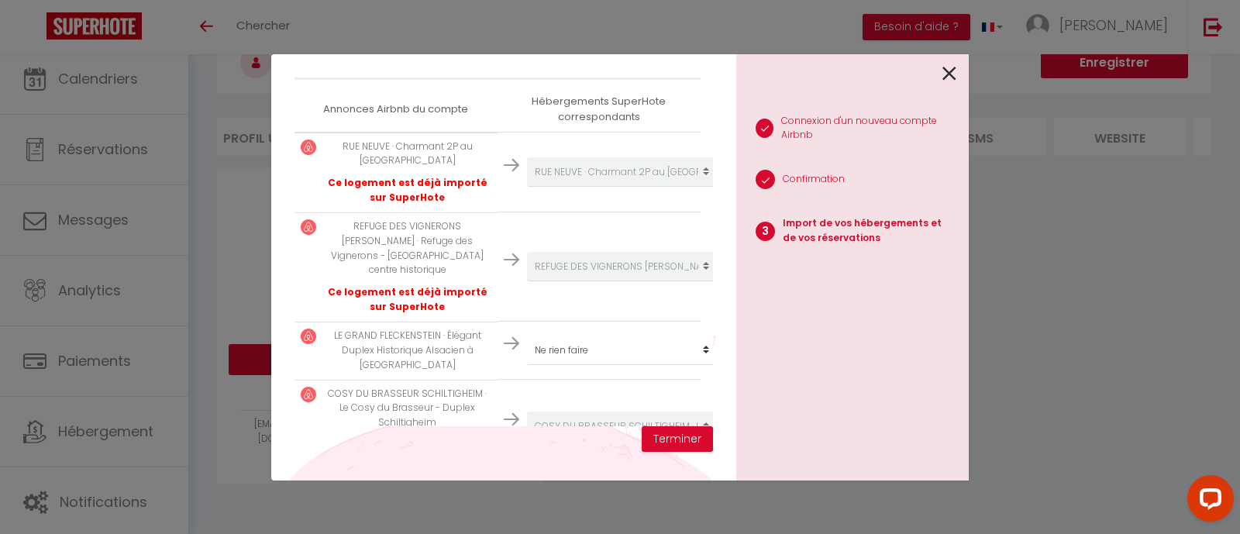
scroll to position [260, 0]
click at [584, 190] on select "Créer un nouveau hébergement Ne rien faire STUDIO [GEOGRAPHIC_DATA] · Le Nid Do…" at bounding box center [622, 174] width 191 height 29
drag, startPoint x: 456, startPoint y: 200, endPoint x: 494, endPoint y: 197, distance: 37.3
click at [479, 200] on p "Ce logement est déjà importé sur SuperHote" at bounding box center [407, 193] width 167 height 29
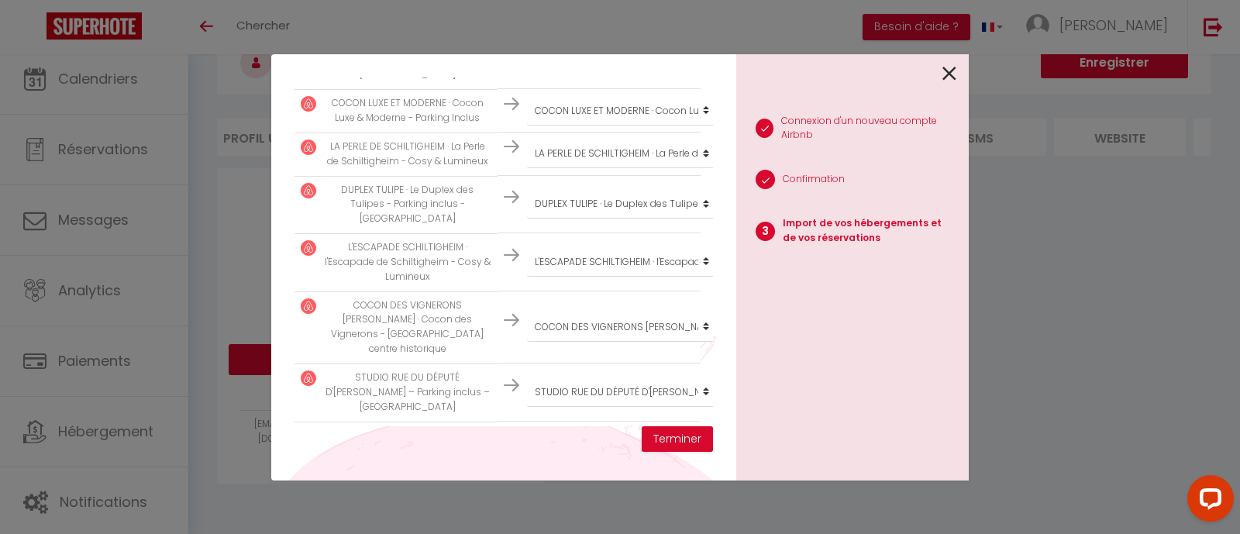
scroll to position [867, 0]
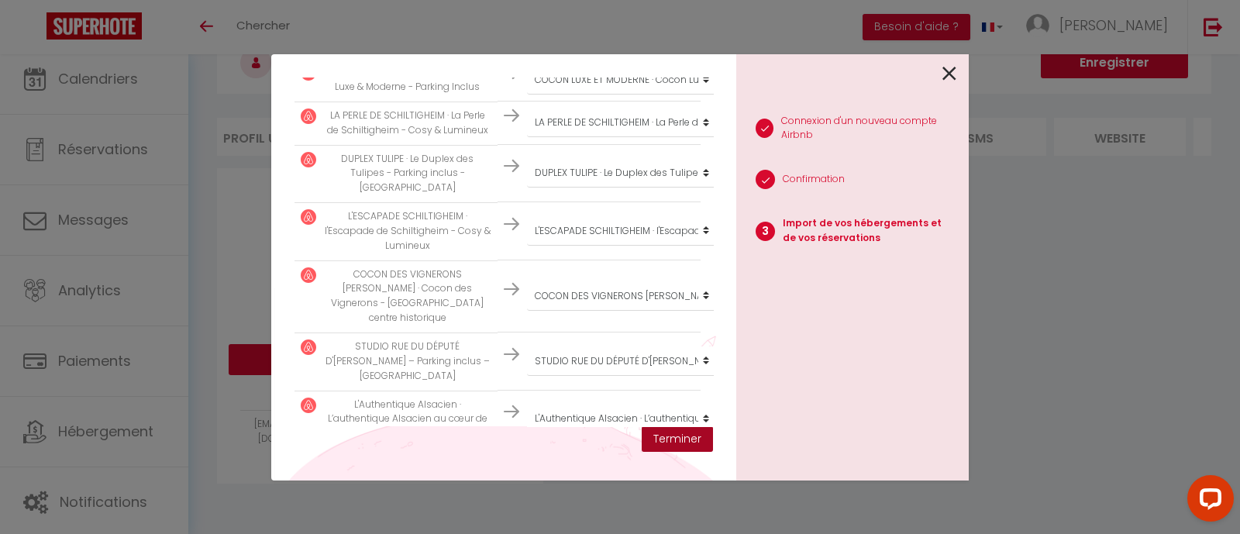
click at [687, 442] on button "Terminer" at bounding box center [677, 439] width 71 height 26
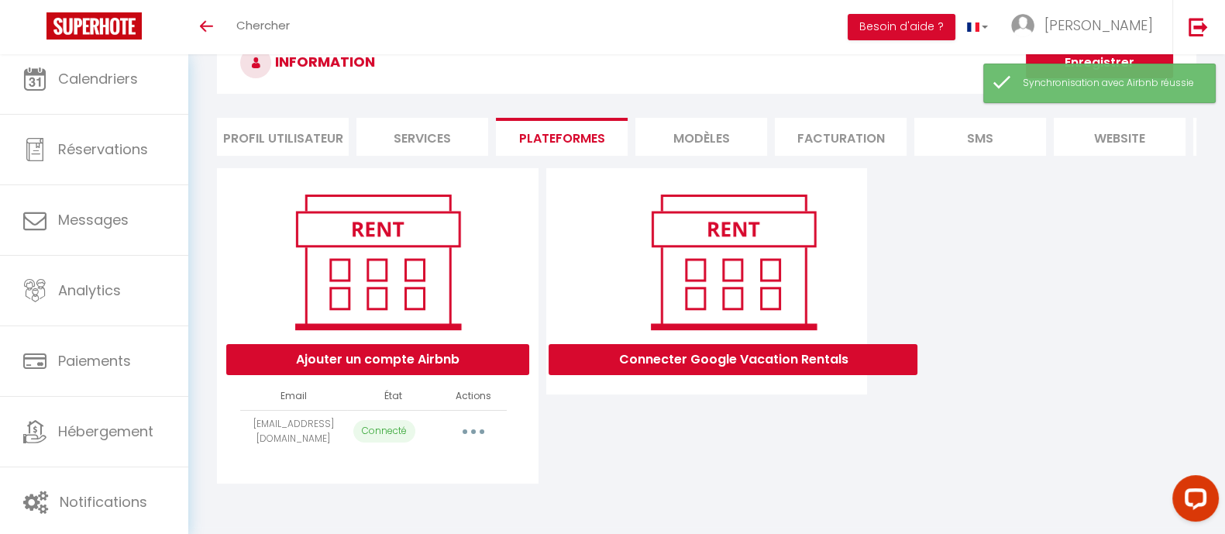
click at [476, 444] on button "button" at bounding box center [473, 431] width 43 height 25
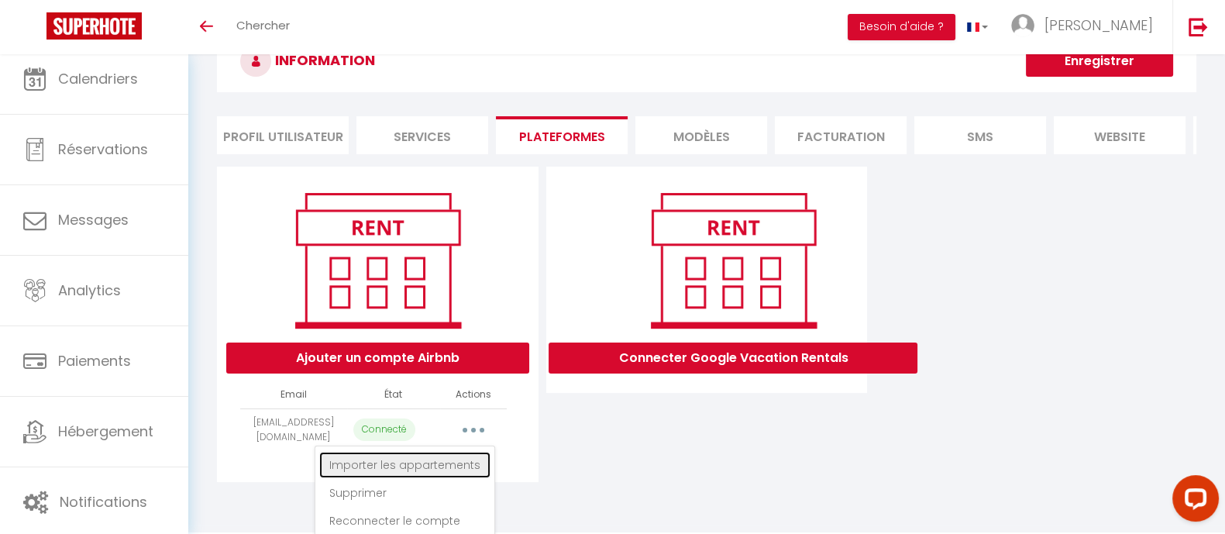
click at [439, 477] on link "Importer les appartements" at bounding box center [404, 465] width 171 height 26
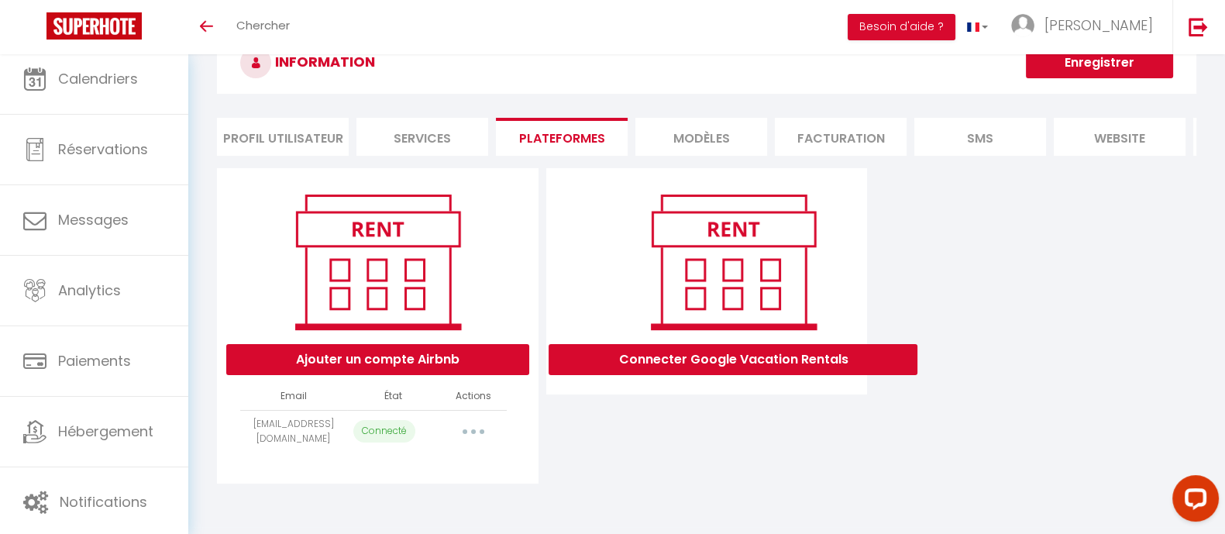
select select "64995"
select select "64996"
select select
select select "64998"
select select "64999"
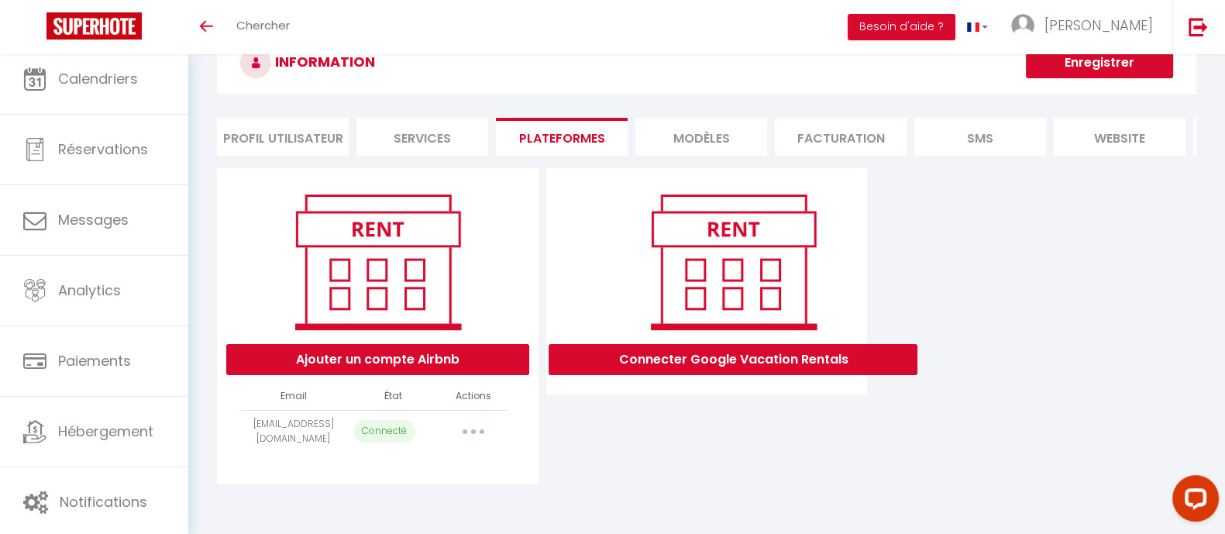
select select "65000"
select select "65001"
select select "65147"
select select "67658"
select select "67838"
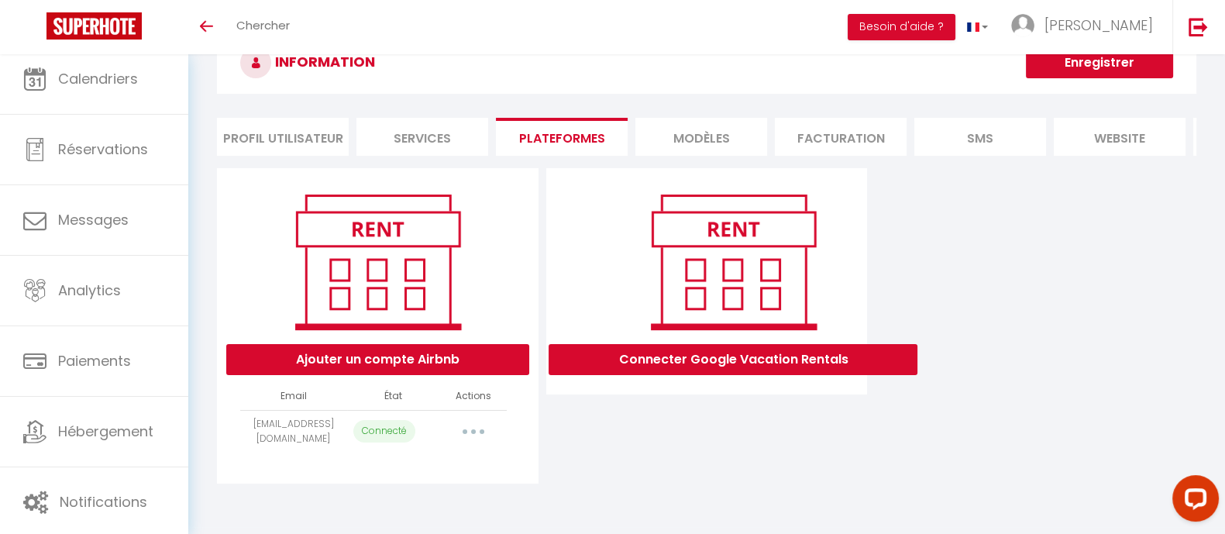
select select "68390"
select select "71293"
select select "72203"
select select "73657"
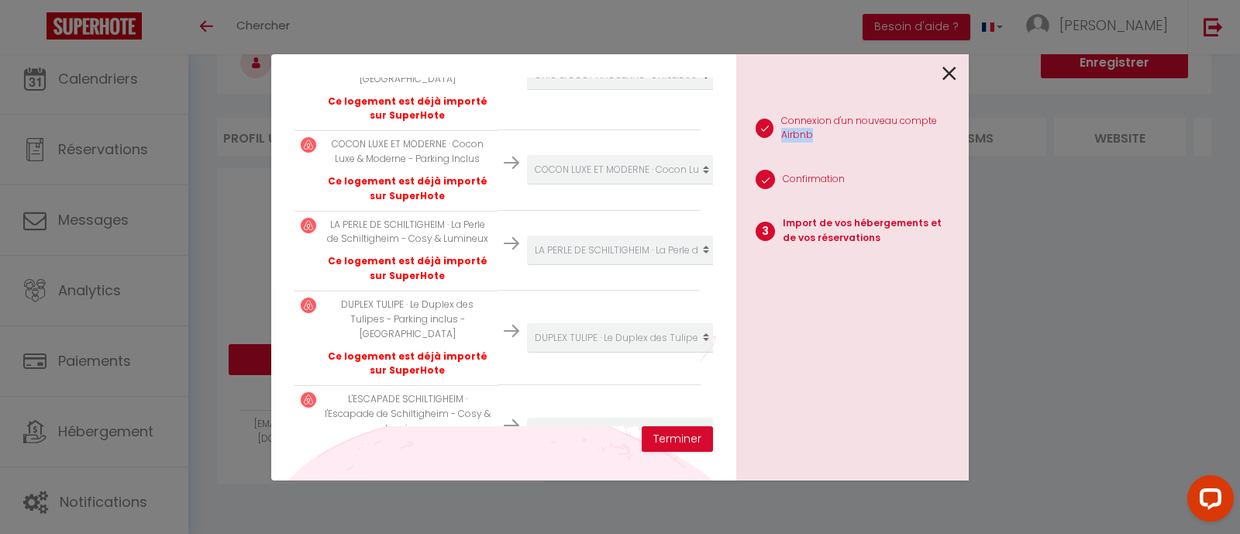
drag, startPoint x: 1228, startPoint y: 128, endPoint x: 1214, endPoint y: 152, distance: 28.2
click at [1214, 152] on div "Importer de vos hébergements et de vos réservations [PERSON_NAME] sélectionner …" at bounding box center [620, 267] width 1240 height 534
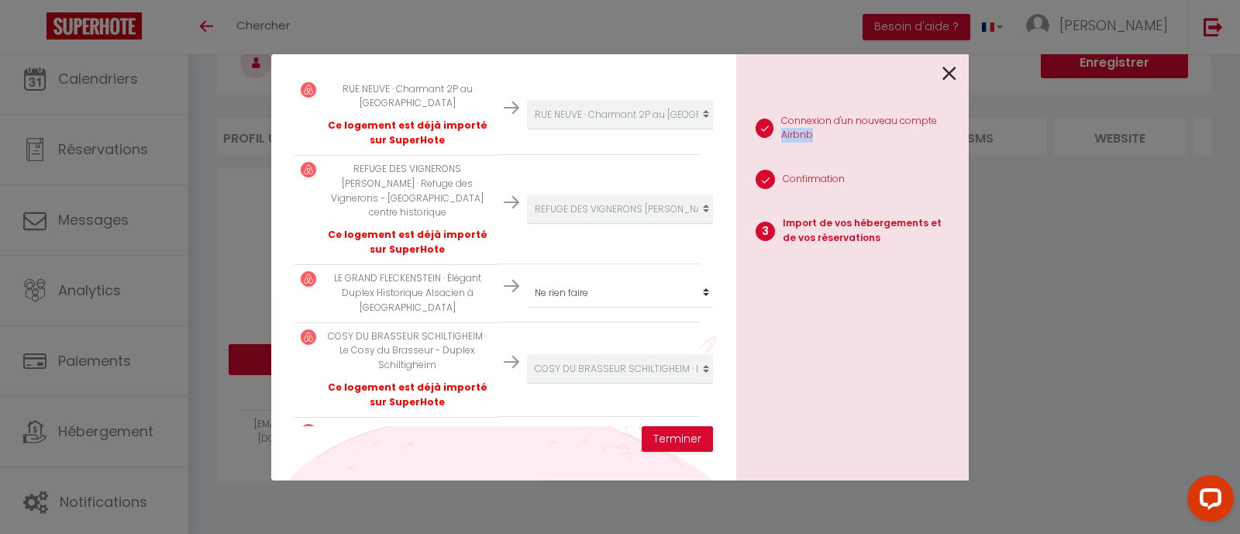
scroll to position [325, 0]
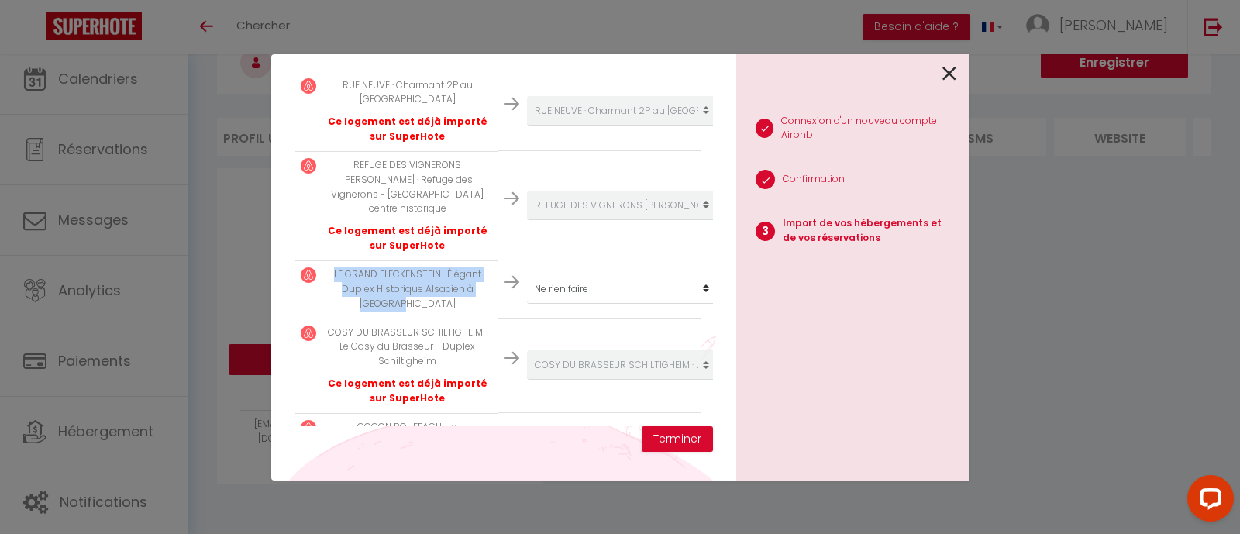
drag, startPoint x: 429, startPoint y: 291, endPoint x: 346, endPoint y: 266, distance: 86.5
click at [335, 267] on p "LE GRAND FLECKENSTEIN · Élégant Duplex Historique Alsacien à [GEOGRAPHIC_DATA]" at bounding box center [407, 289] width 167 height 44
copy p "E GRAND FLECKENSTEIN · Élégant Duplex Historique Alsacien à [GEOGRAPHIC_DATA]"
click at [616, 126] on select "Créer un nouveau hébergement Ne rien faire STUDIO [GEOGRAPHIC_DATA] · Le Nid Do…" at bounding box center [622, 110] width 191 height 29
